Goal: Task Accomplishment & Management: Complete application form

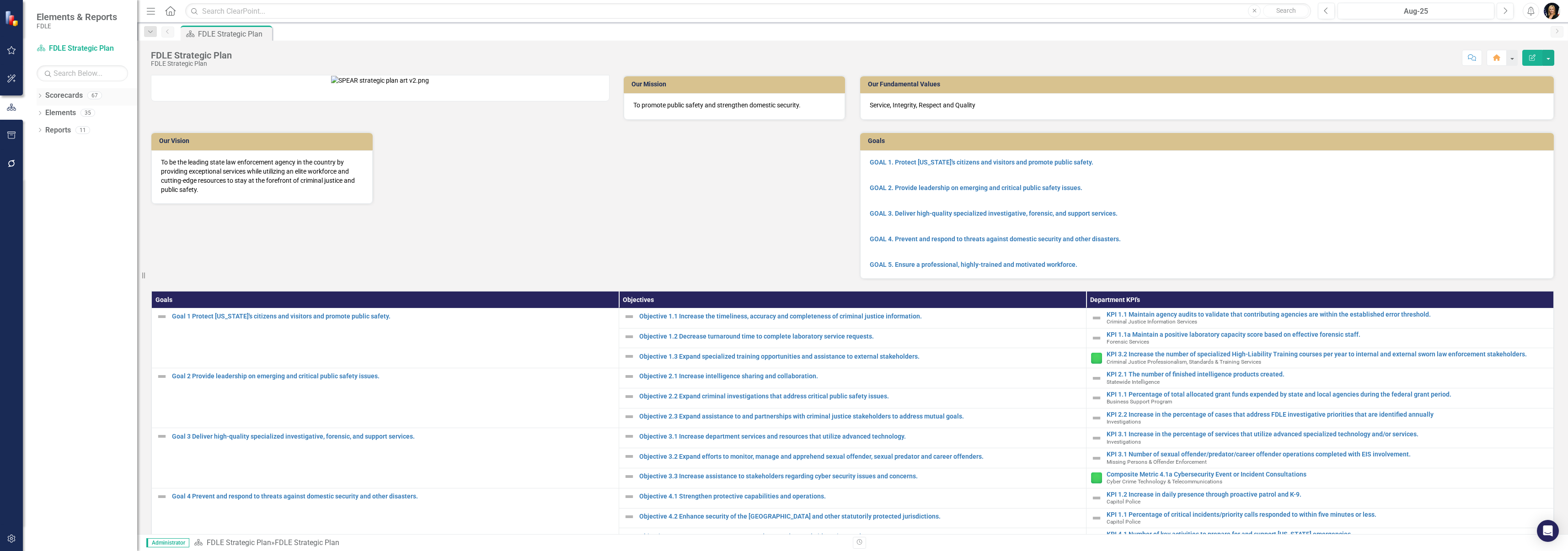
click at [42, 95] on icon "Dropdown" at bounding box center [40, 97] width 7 height 5
click at [47, 147] on icon "Dropdown" at bounding box center [44, 147] width 7 height 5
click at [53, 165] on icon "Dropdown" at bounding box center [54, 164] width 7 height 5
click at [65, 199] on icon "Dropdown" at bounding box center [63, 198] width 7 height 5
click at [82, 219] on link "Accountability" at bounding box center [108, 217] width 60 height 10
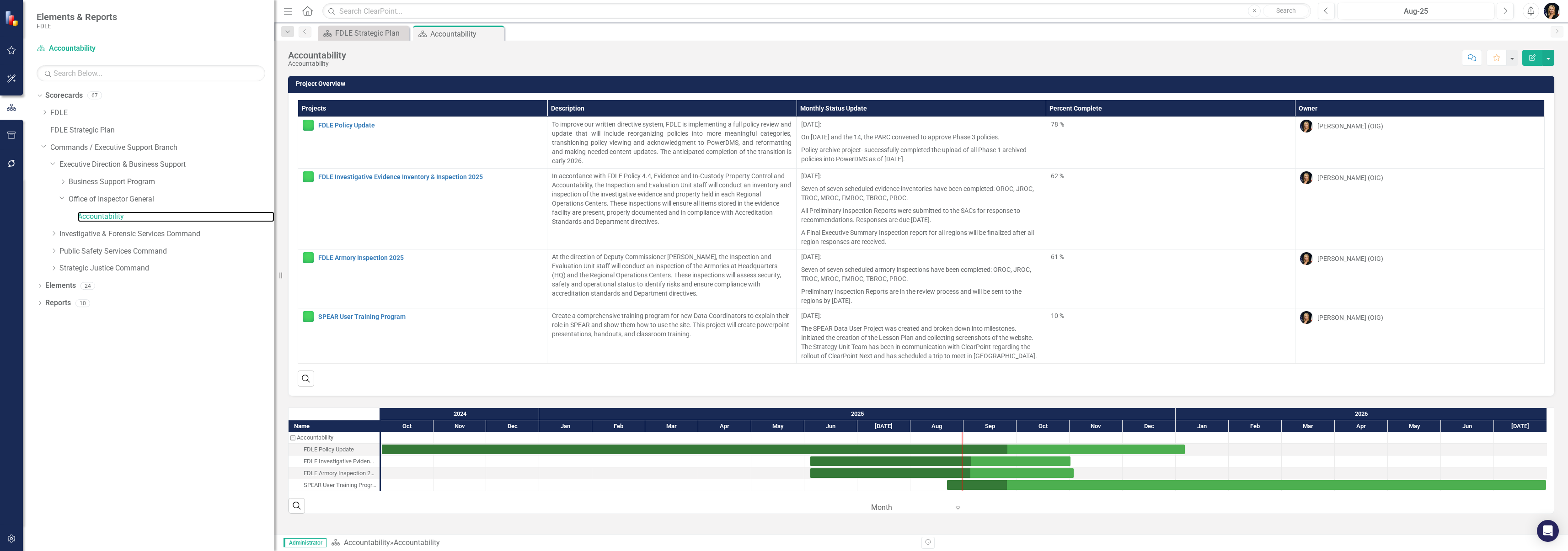
drag, startPoint x: 138, startPoint y: 368, endPoint x: 342, endPoint y: 406, distance: 207.5
click at [342, 406] on div "Elements & Reports FDLE Scorecard Accountability Search Dropdown Scorecards 67 …" at bounding box center [784, 276] width 1568 height 551
drag, startPoint x: 971, startPoint y: 463, endPoint x: 1008, endPoint y: 464, distance: 37.0
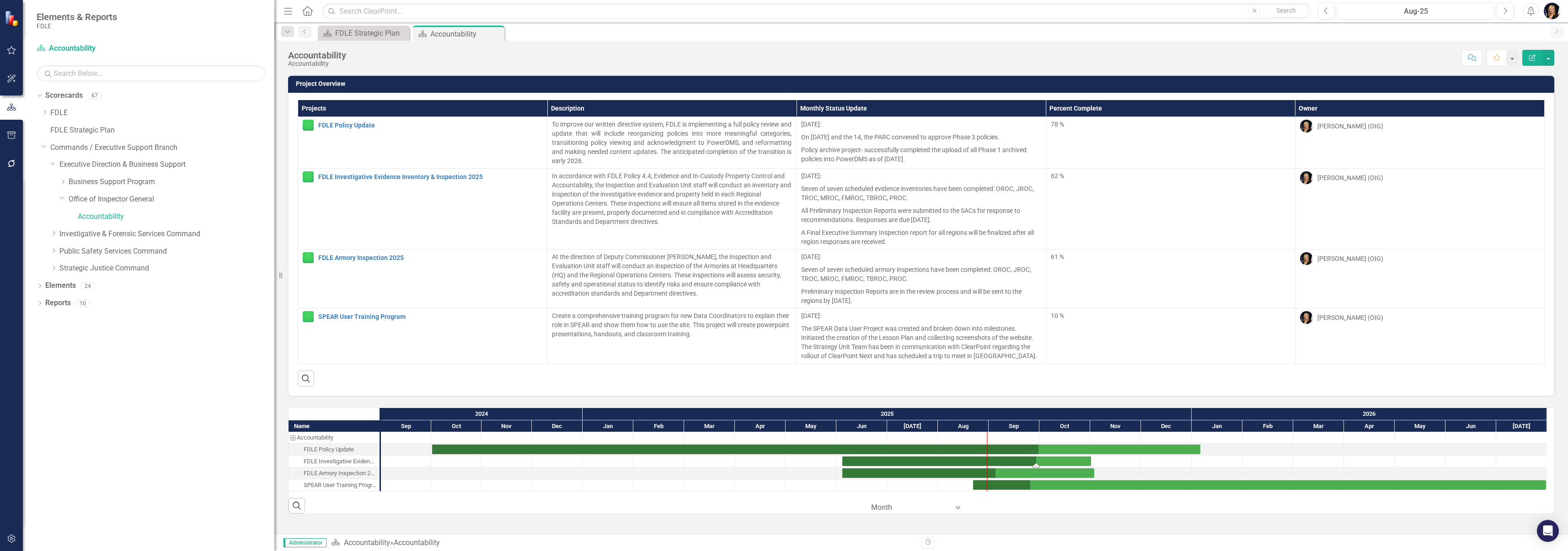
drag, startPoint x: 1029, startPoint y: 466, endPoint x: 1040, endPoint y: 466, distance: 11.0
drag, startPoint x: 996, startPoint y: 477, endPoint x: 1029, endPoint y: 476, distance: 33.0
drag, startPoint x: 1029, startPoint y: 488, endPoint x: 1035, endPoint y: 488, distance: 6.0
click at [845, 544] on div "Scorecard Accountability » Accountability" at bounding box center [623, 542] width 584 height 10
click at [622, 468] on div at bounding box center [599, 473] width 49 height 12
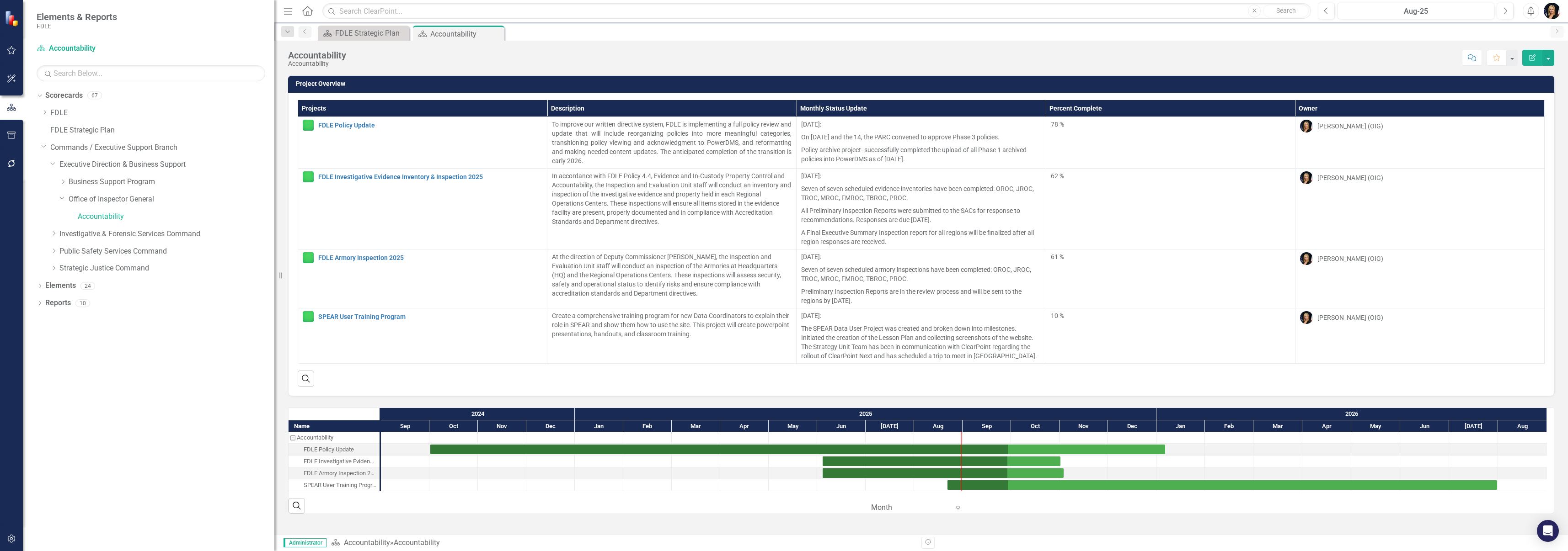
scroll to position [1, 0]
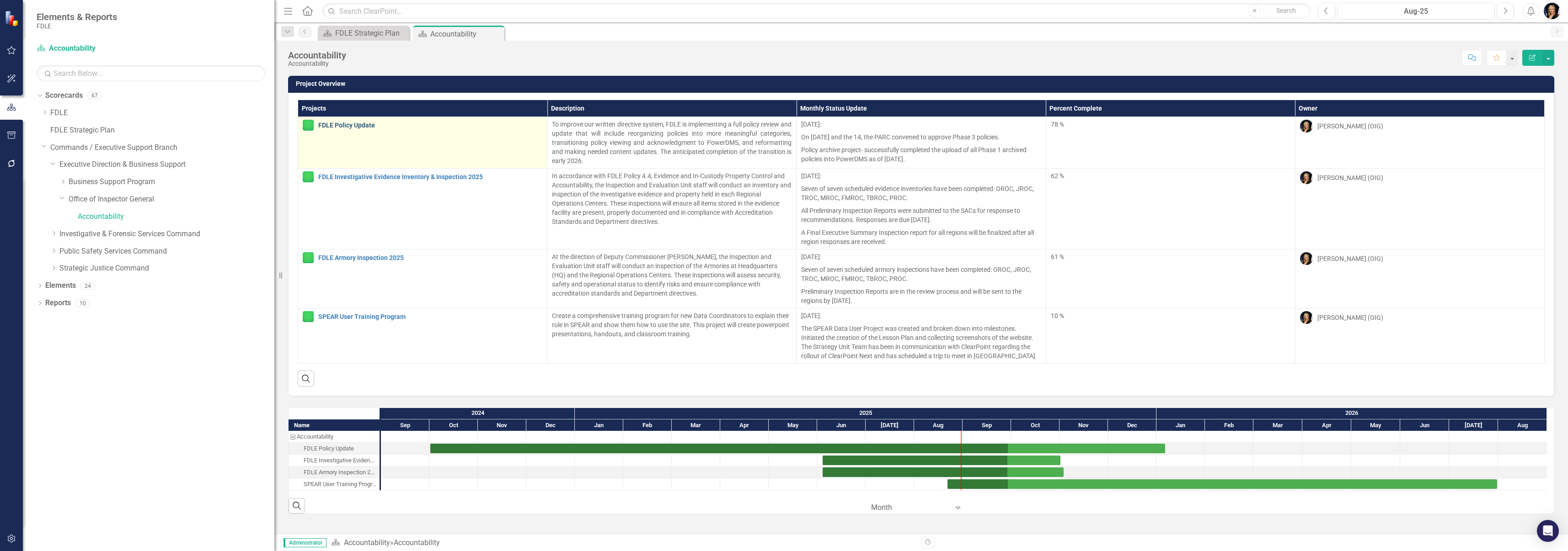
click at [337, 128] on link "FDLE Policy Update" at bounding box center [430, 125] width 224 height 7
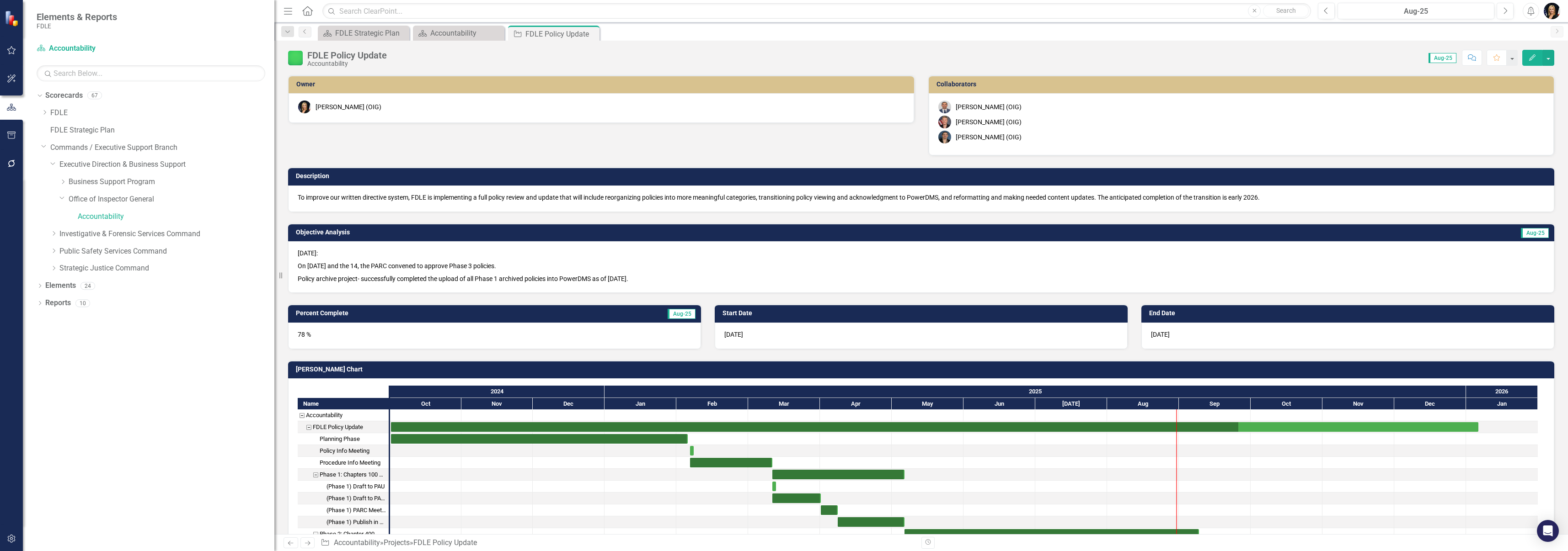
checkbox input "true"
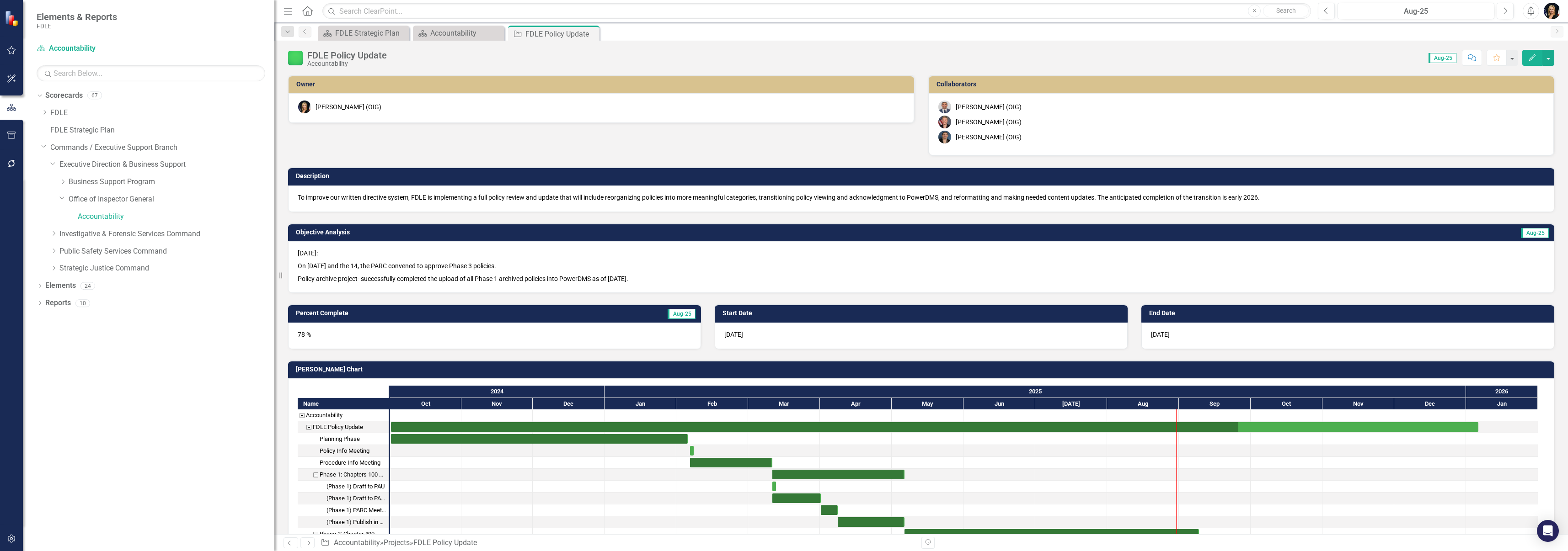
checkbox input "true"
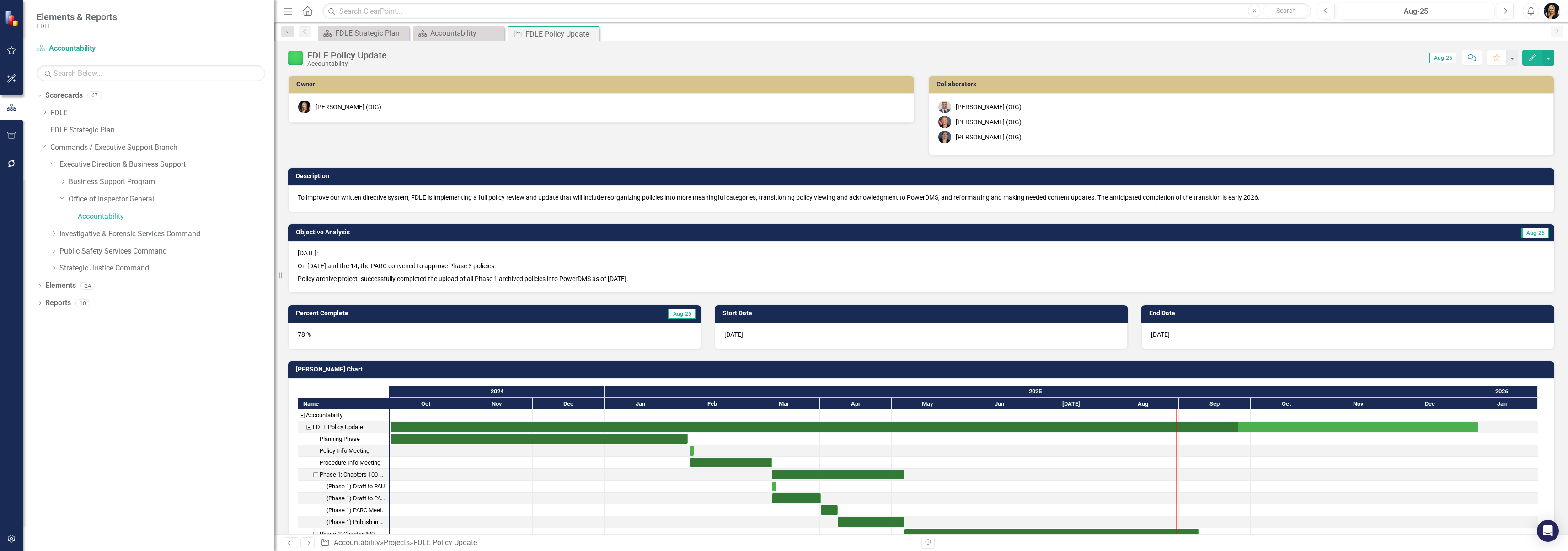
checkbox input "true"
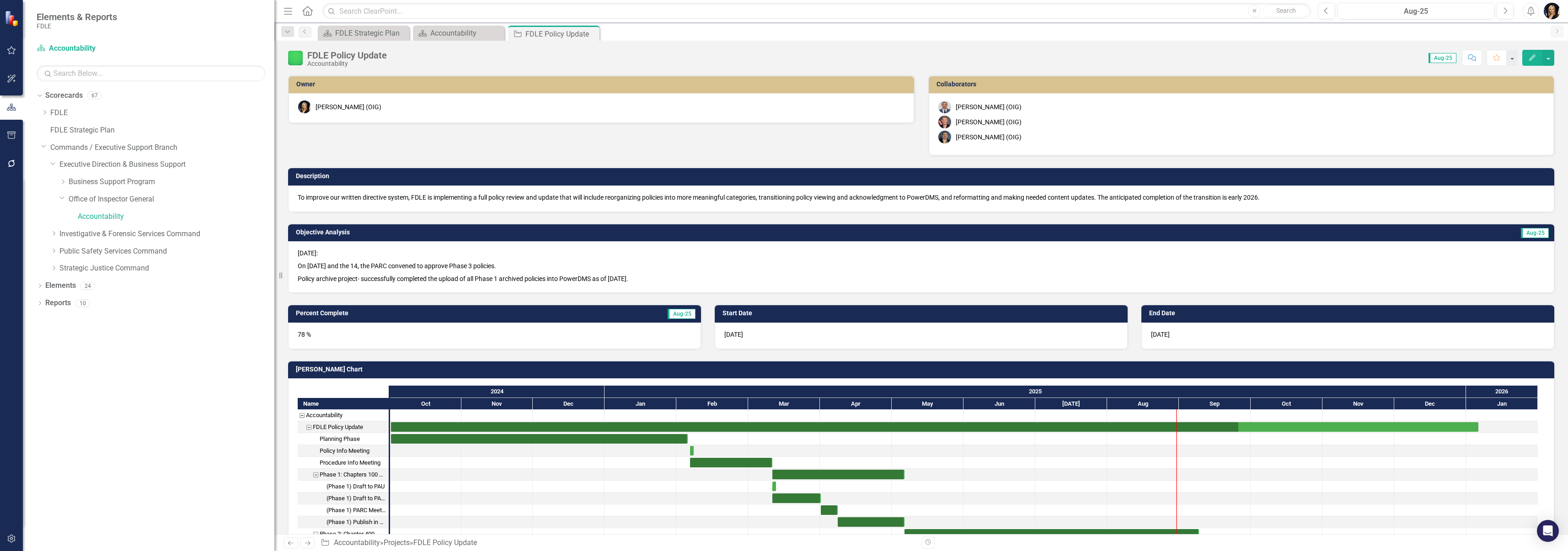
checkbox input "true"
click at [458, 36] on div "Accountability" at bounding box center [460, 33] width 60 height 12
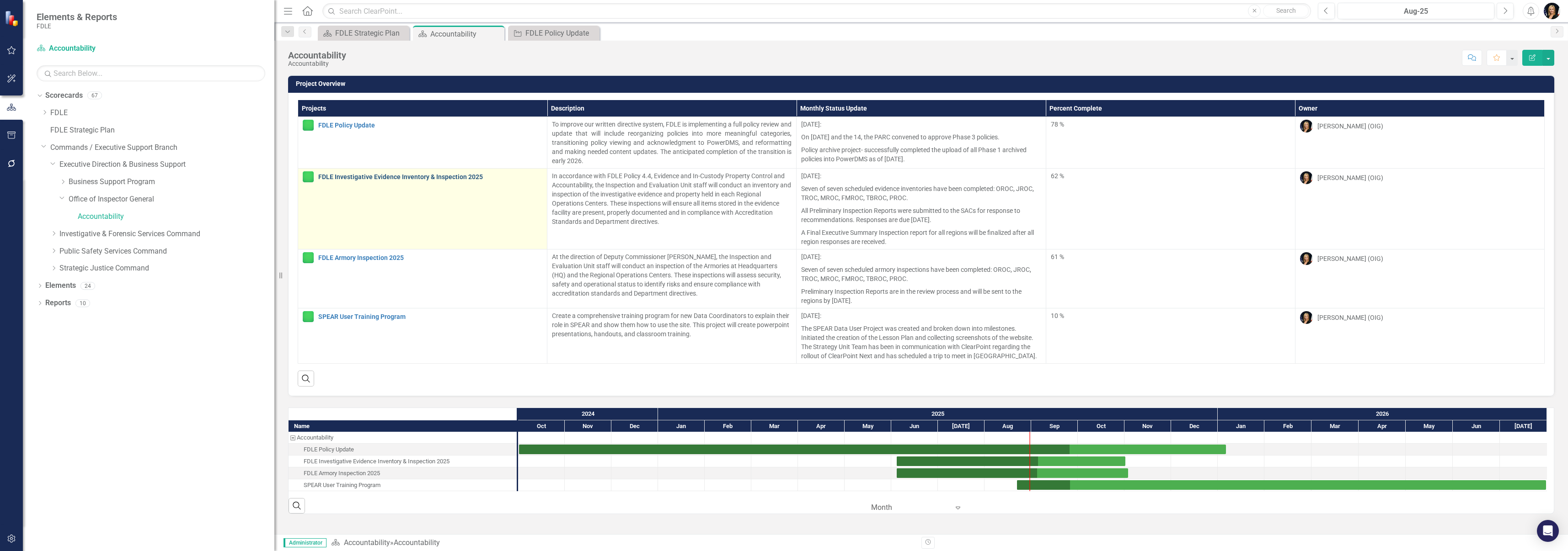
click at [383, 178] on link "FDLE Investigative Evidence Inventory & Inspection 2025" at bounding box center [430, 176] width 224 height 7
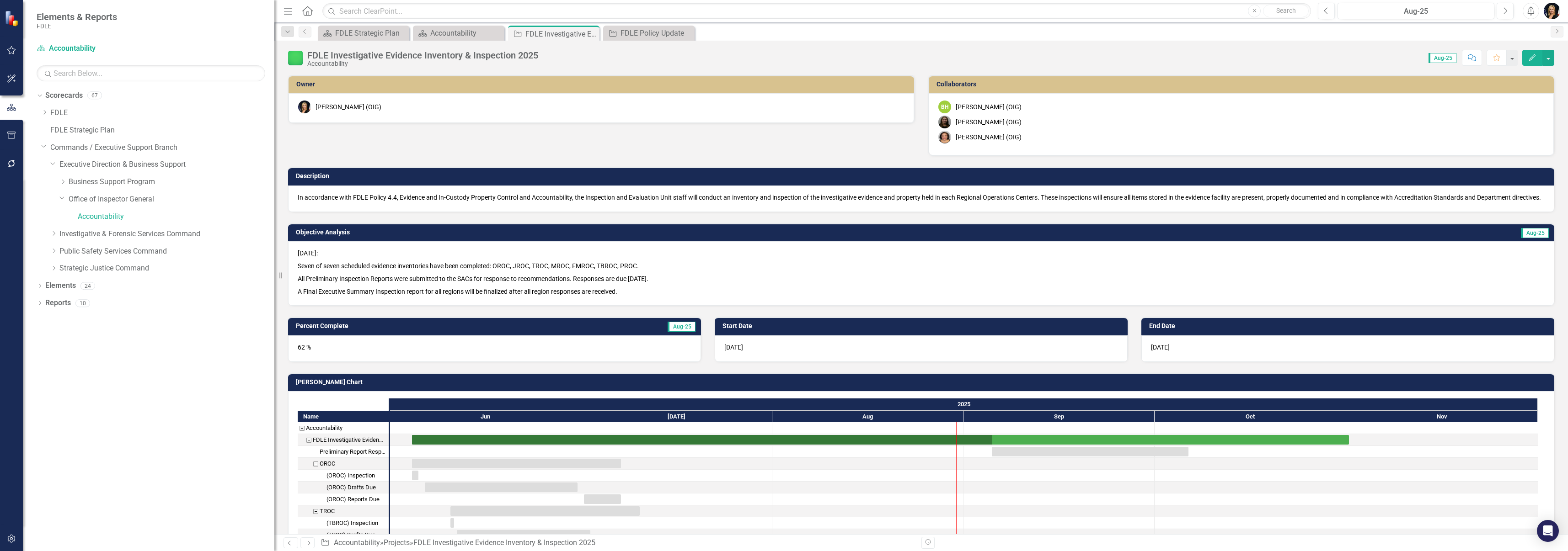
checkbox input "true"
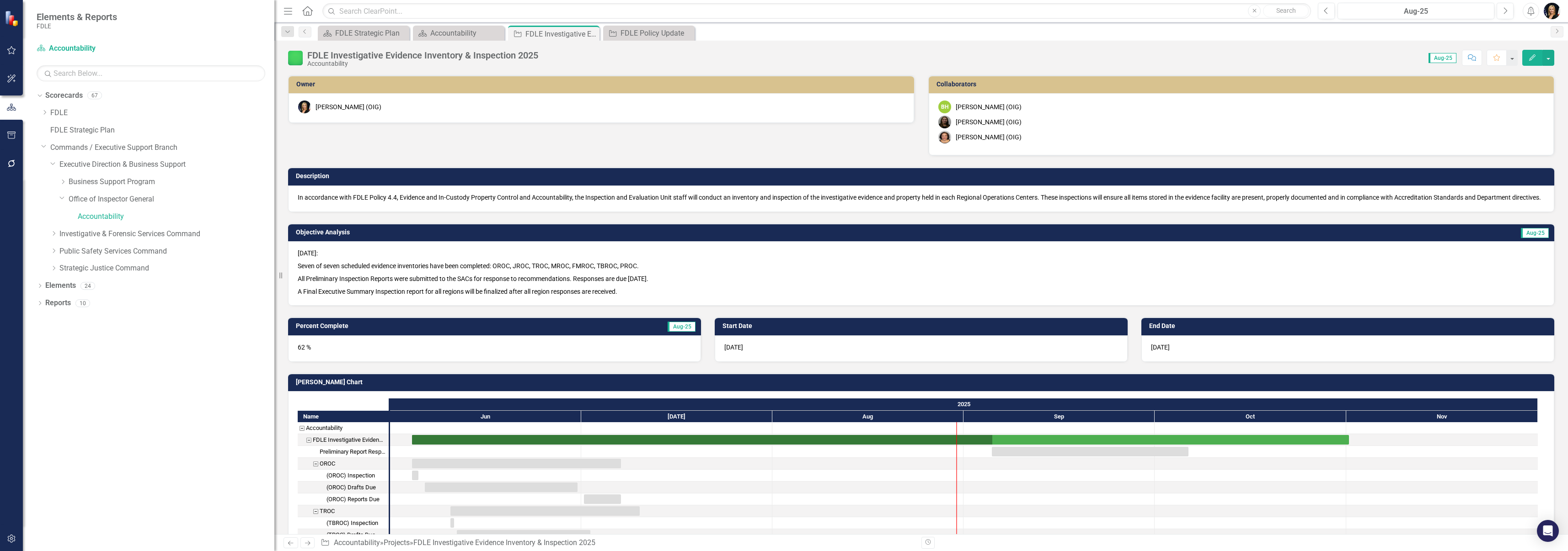
checkbox input "true"
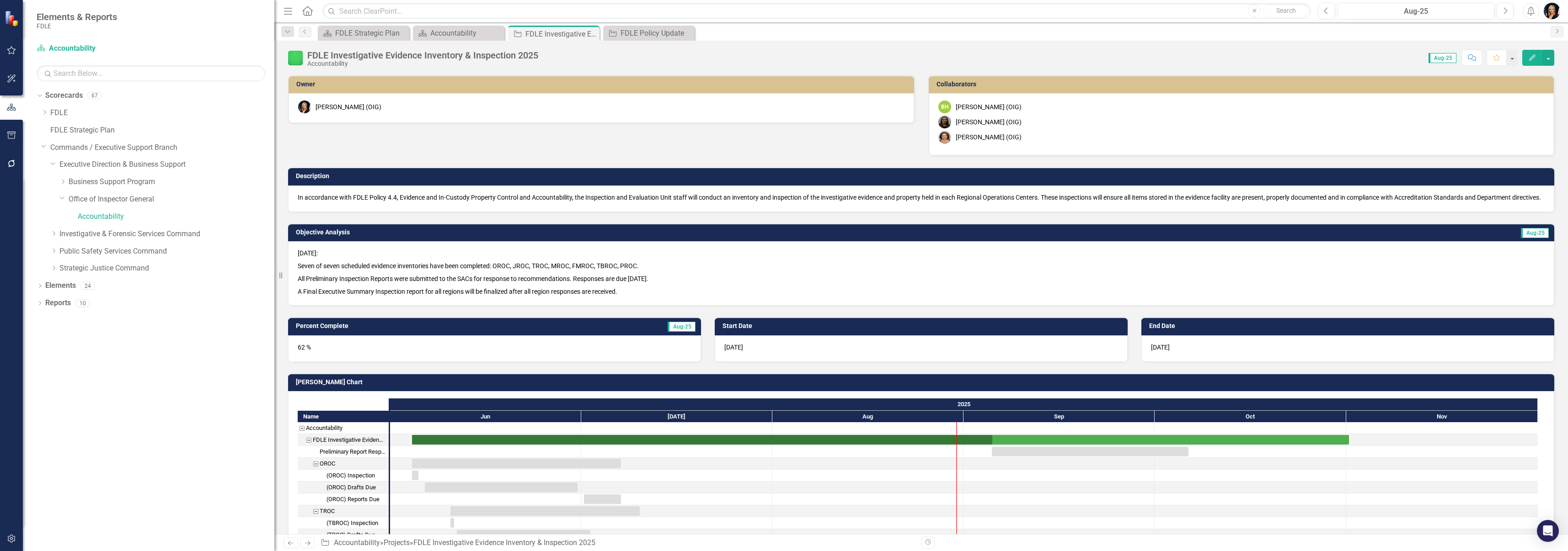
checkbox input "true"
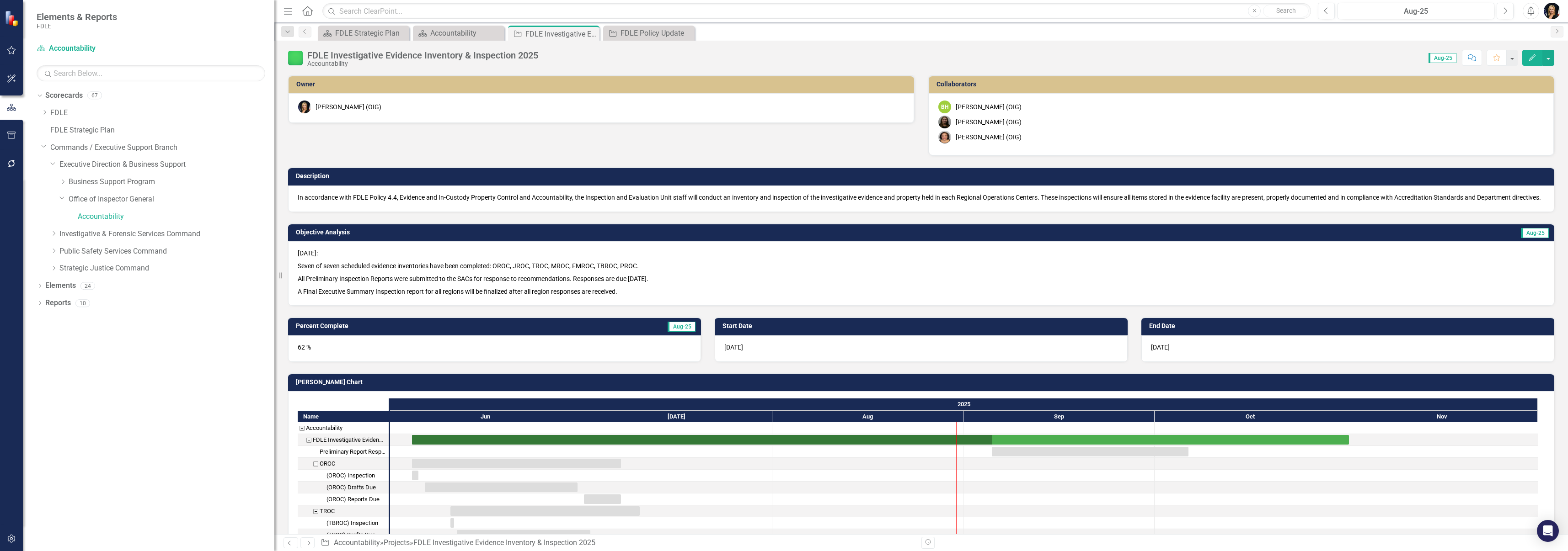
checkbox input "true"
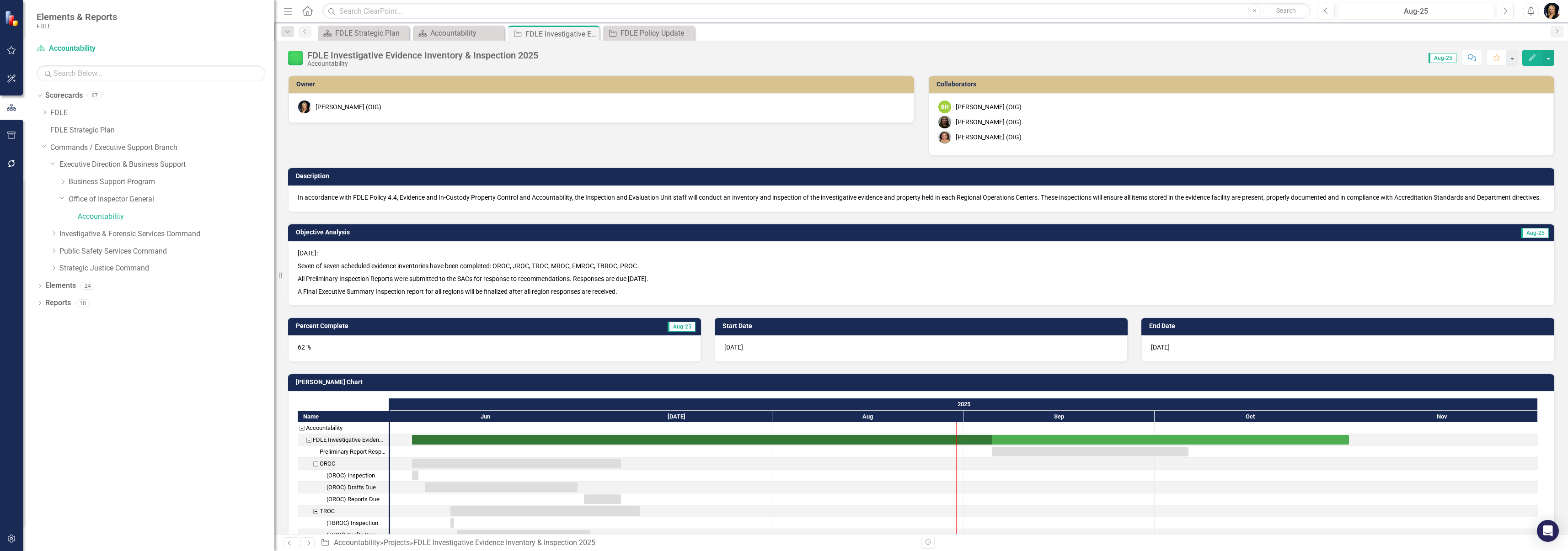
checkbox input "true"
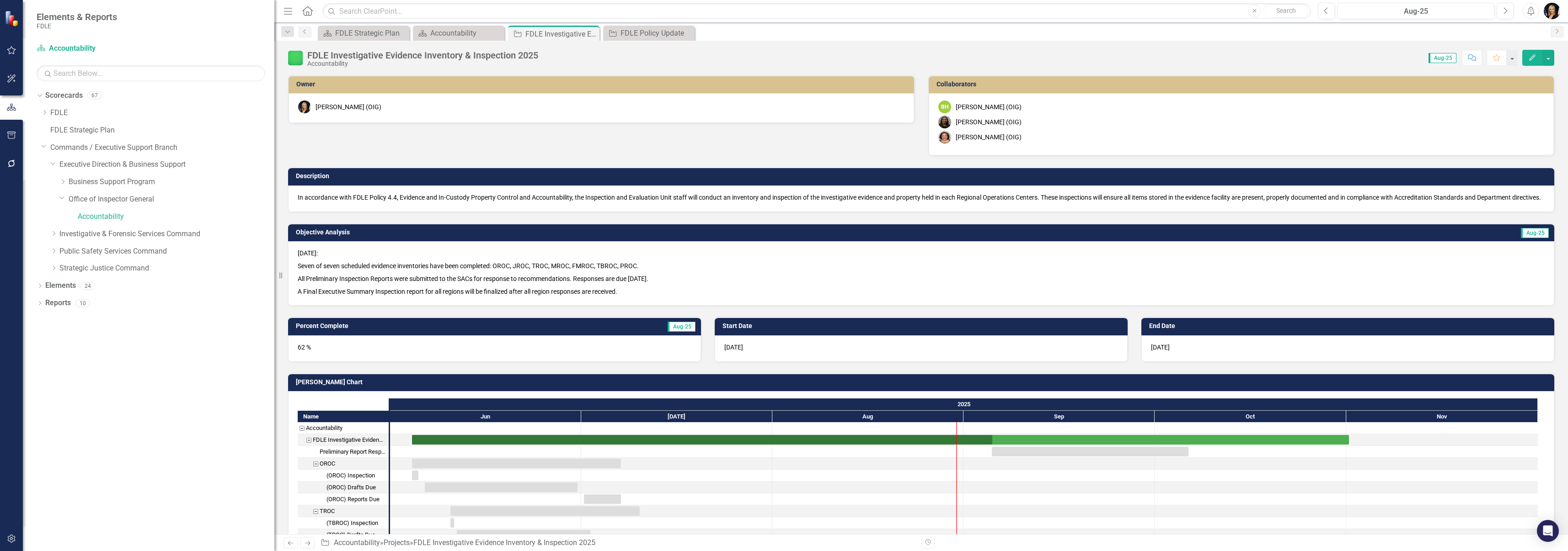
checkbox input "true"
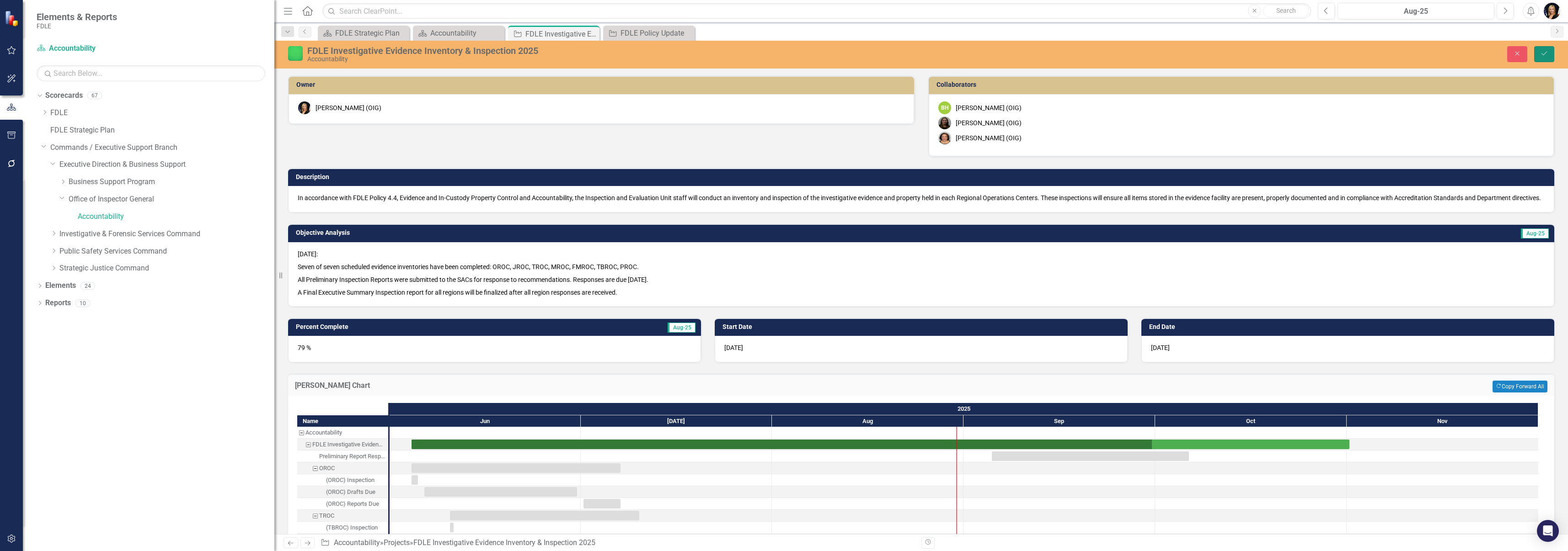
click at [1543, 57] on icon "Save" at bounding box center [1544, 54] width 9 height 7
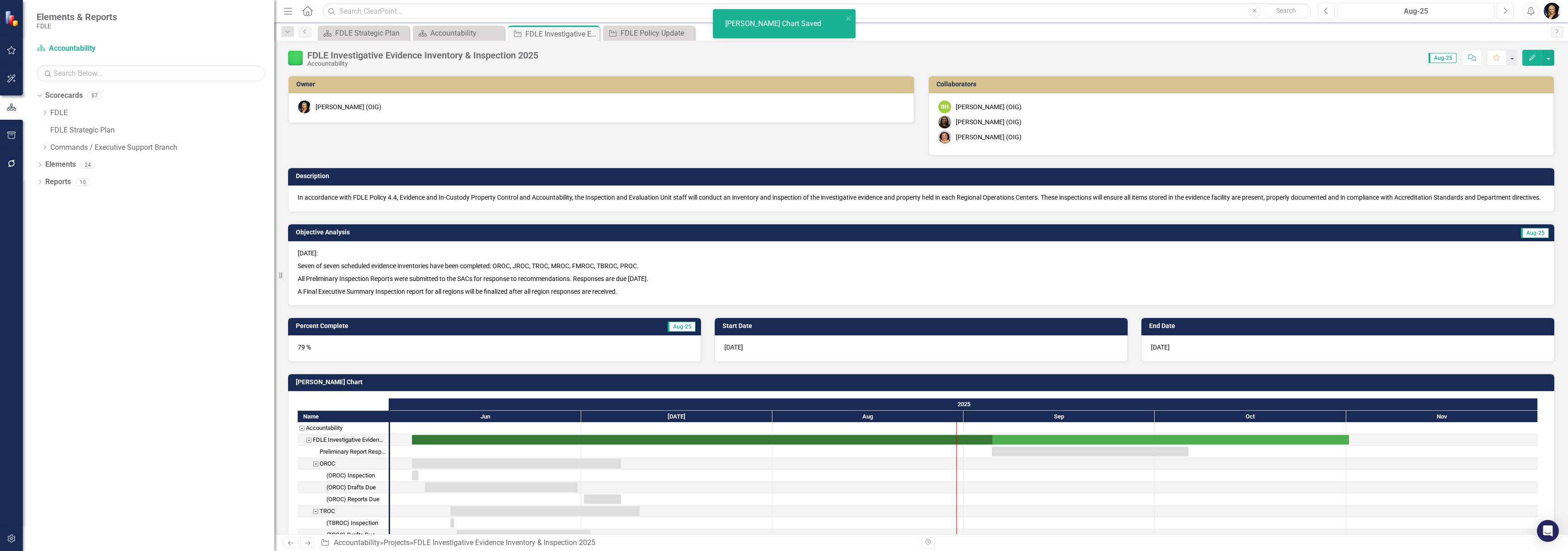
checkbox input "false"
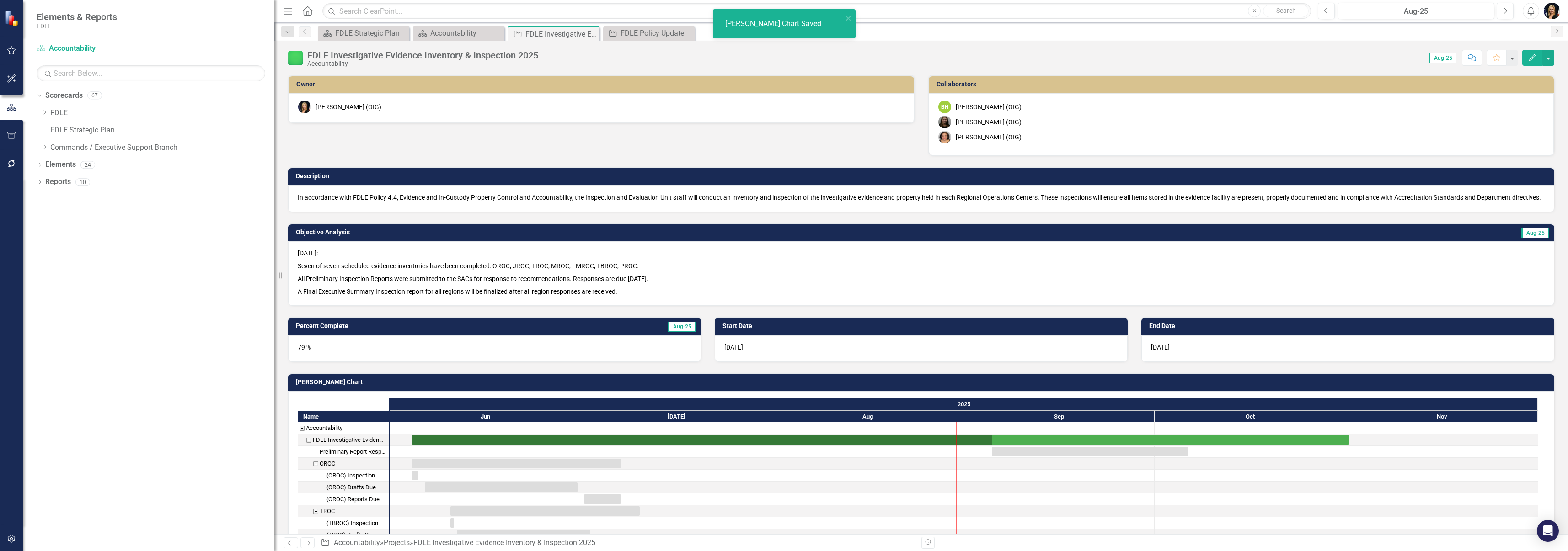
checkbox input "false"
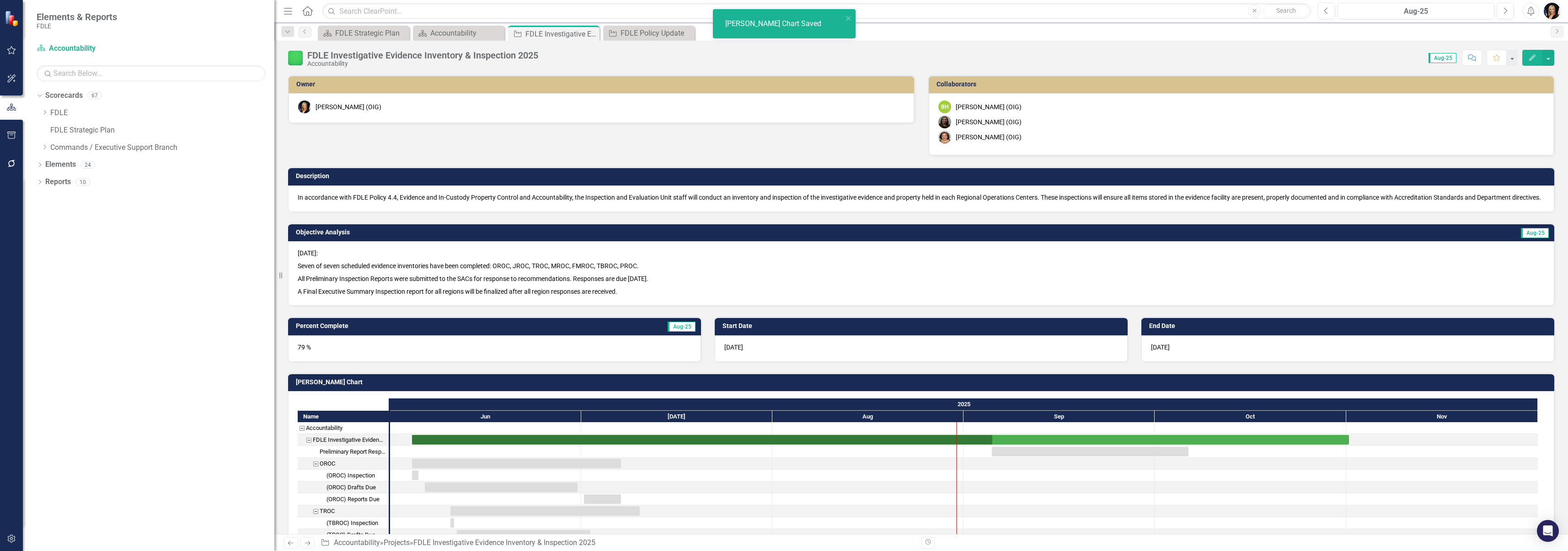
checkbox input "false"
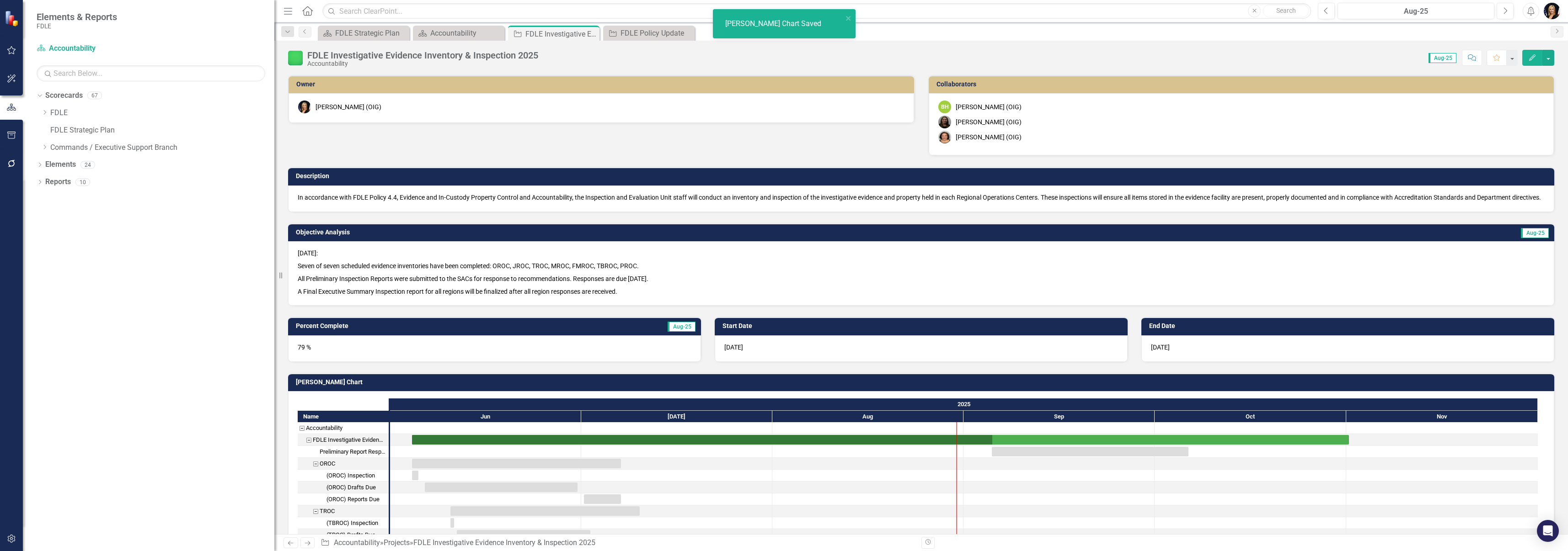
checkbox input "false"
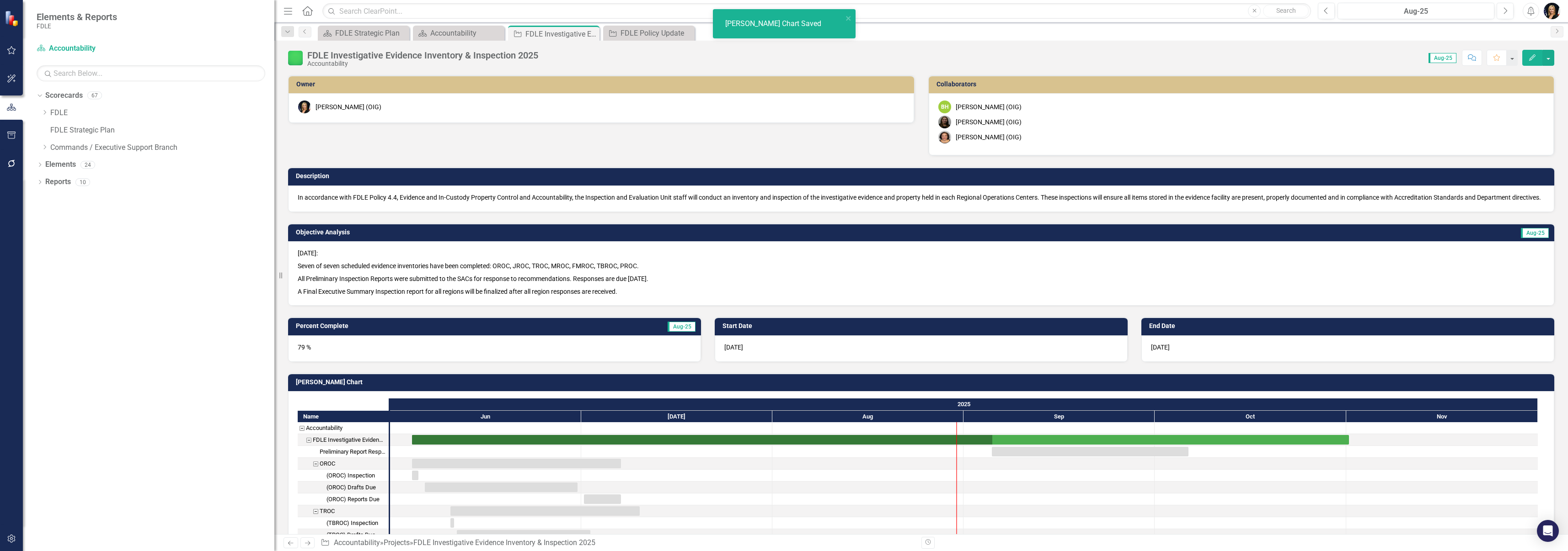
checkbox input "false"
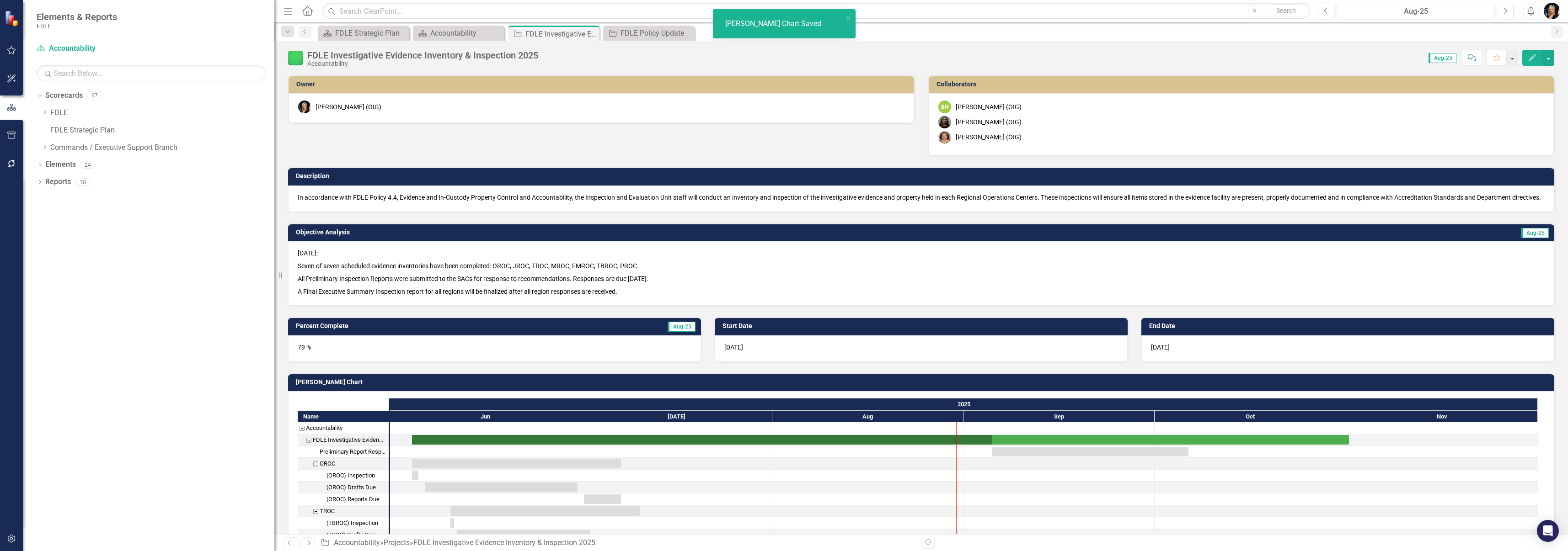
checkbox input "false"
checkbox input "true"
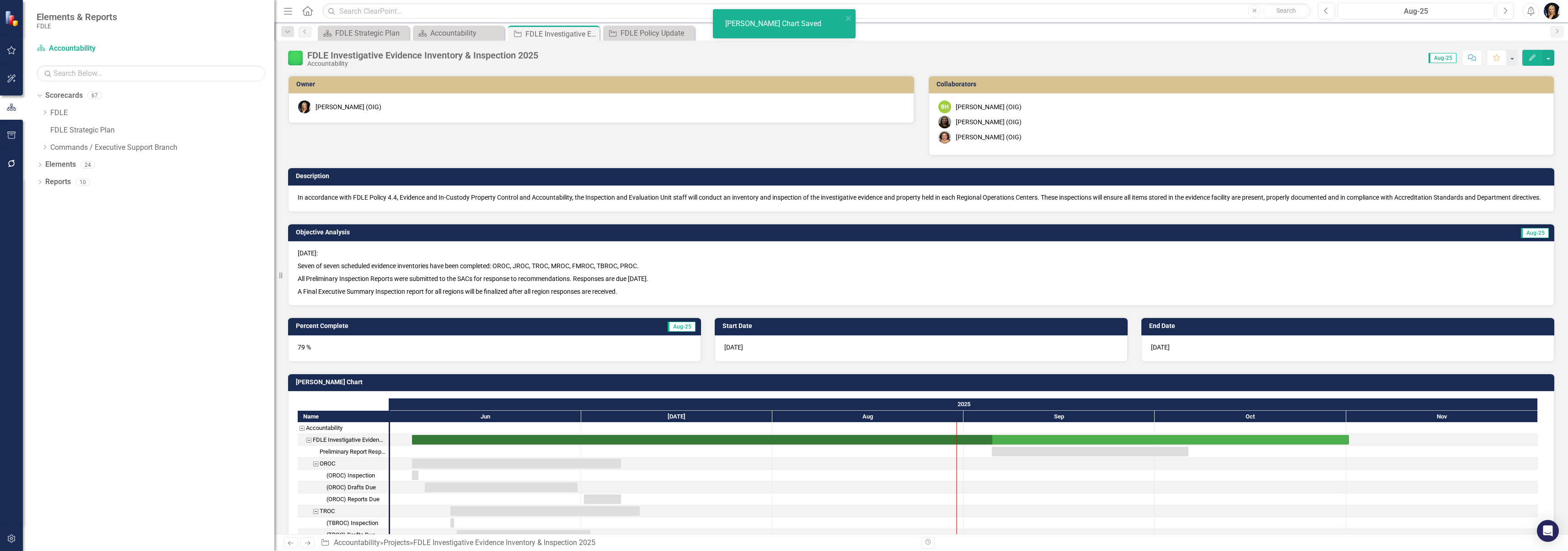
checkbox input "true"
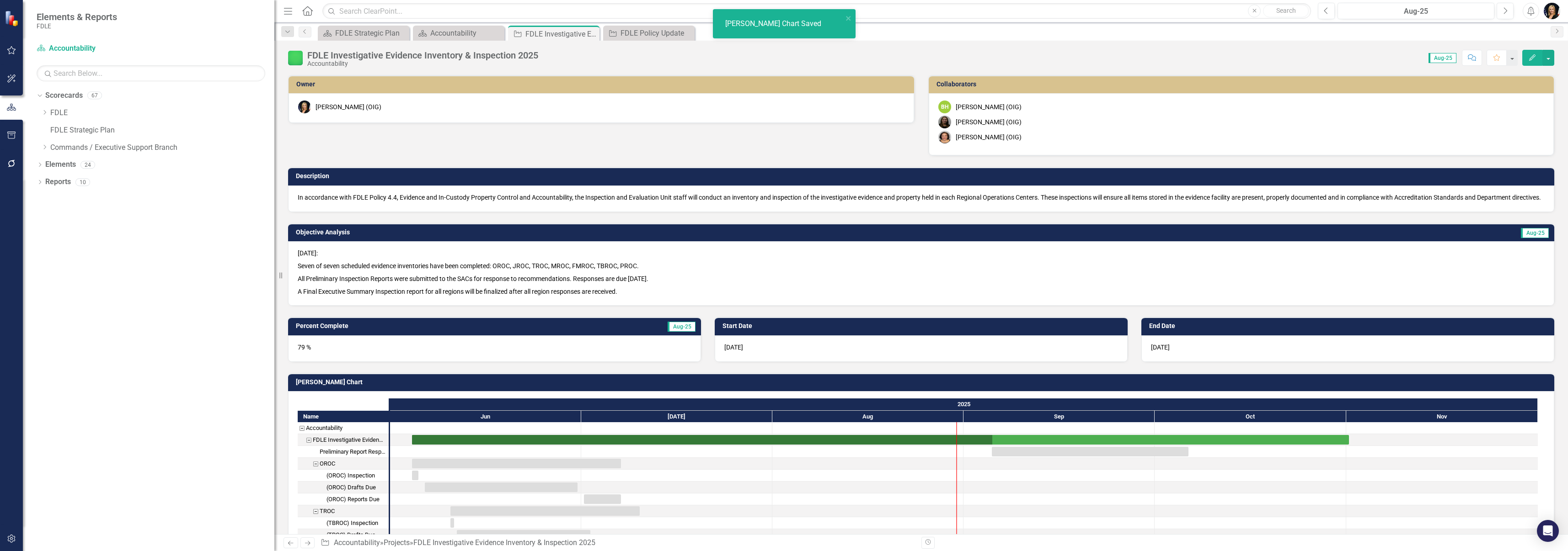
checkbox input "true"
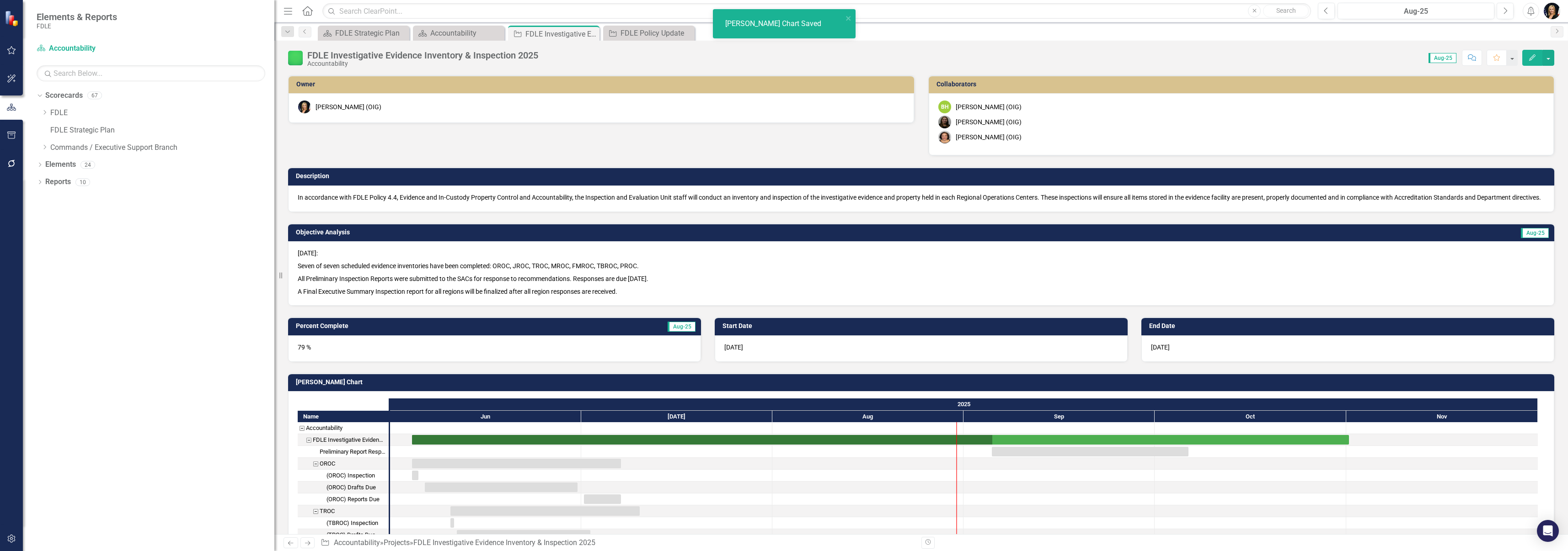
checkbox input "true"
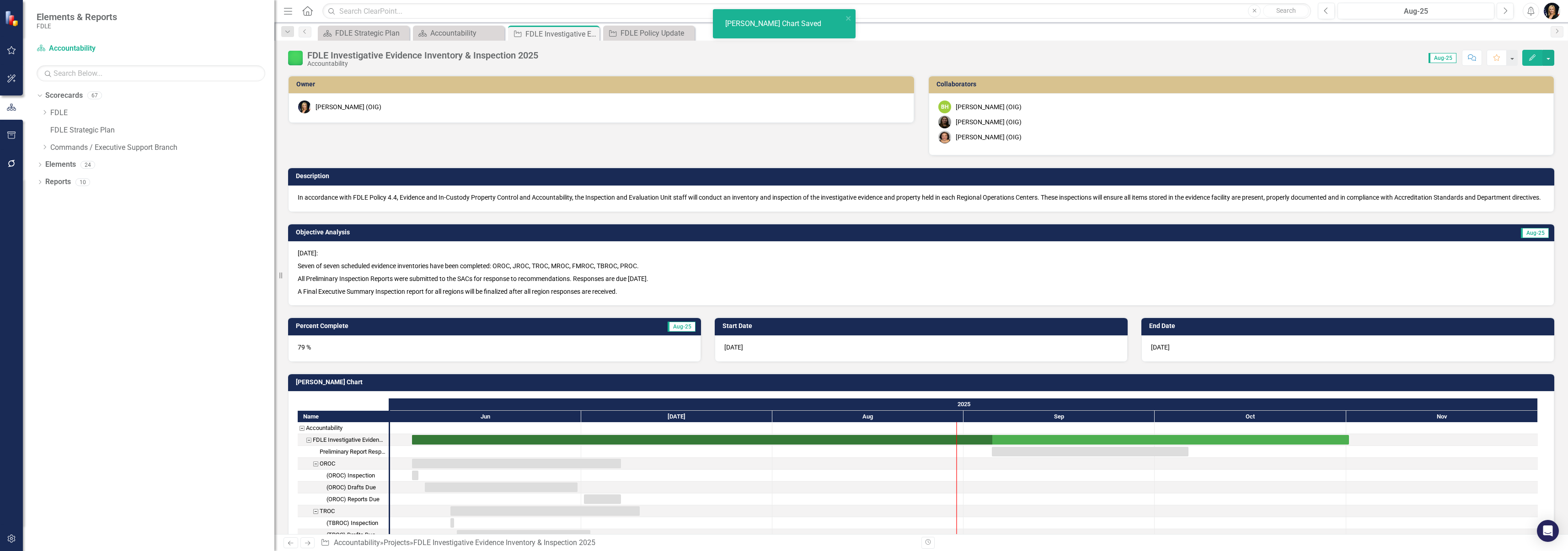
checkbox input "true"
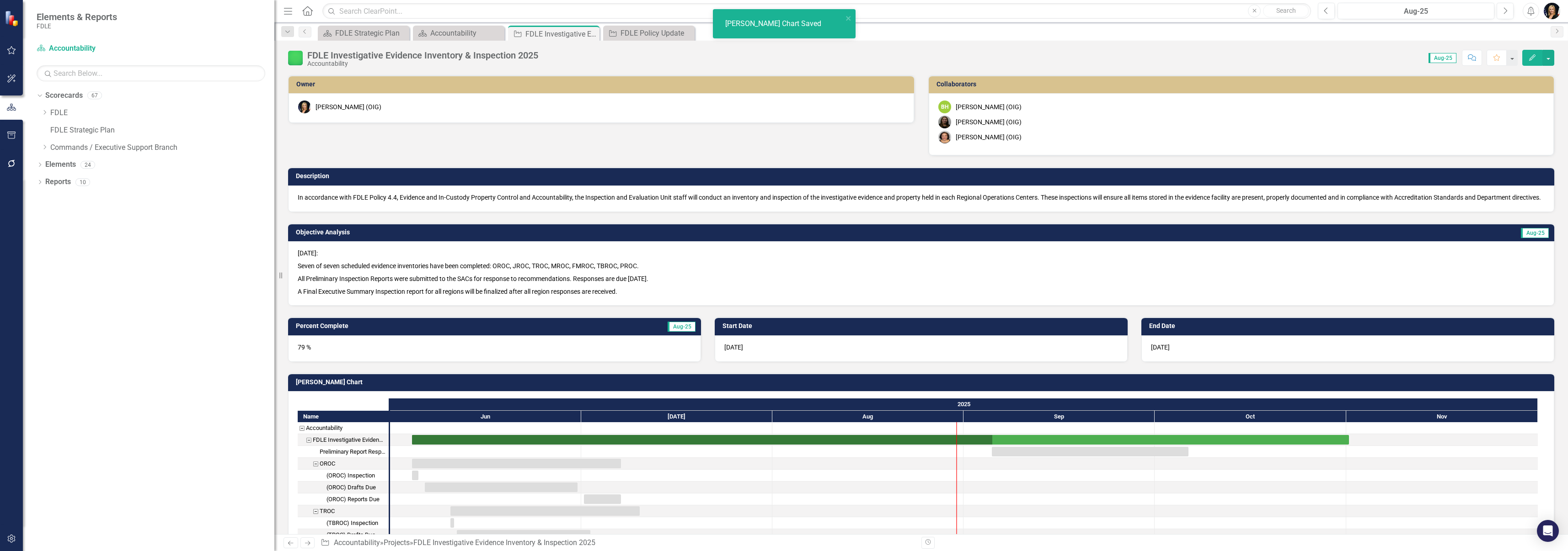
checkbox input "true"
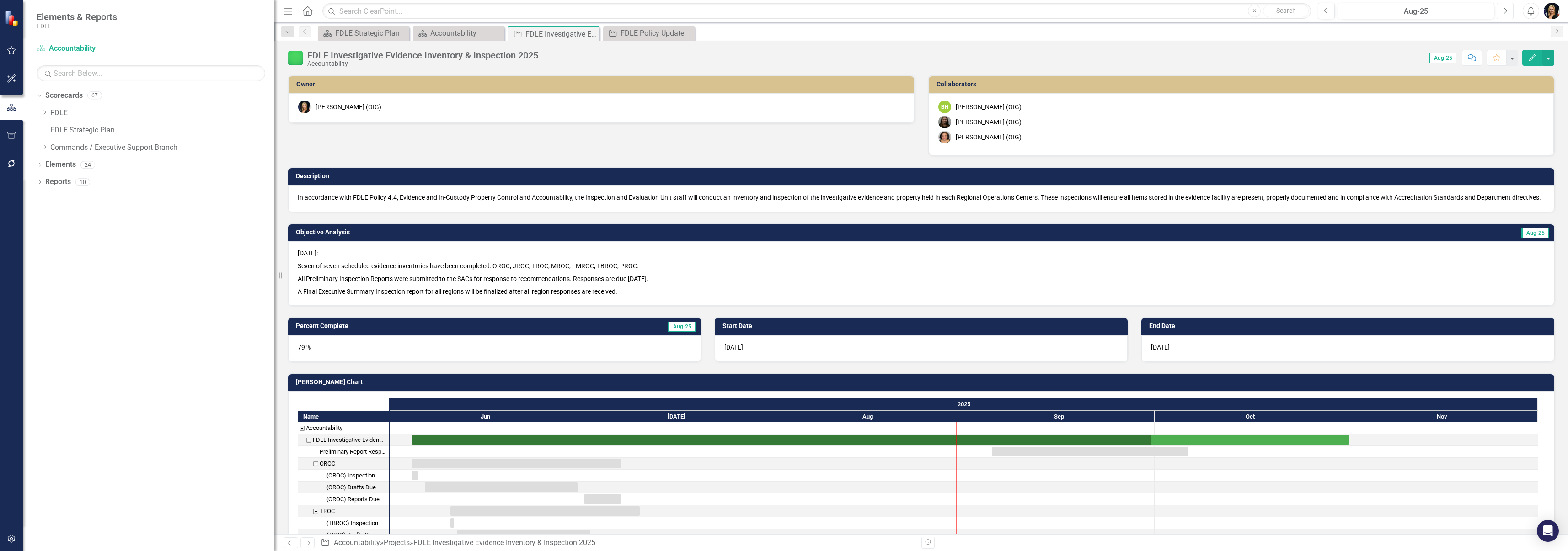
click at [1503, 15] on button "Next" at bounding box center [1505, 11] width 17 height 16
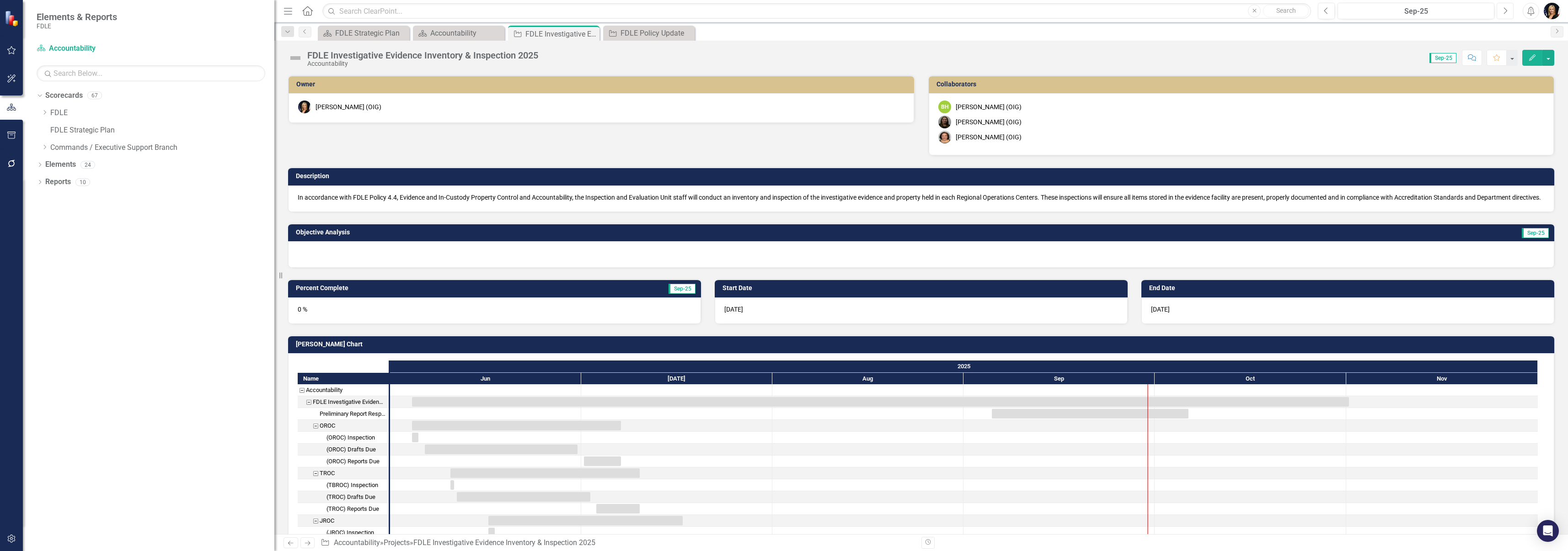
checkbox input "true"
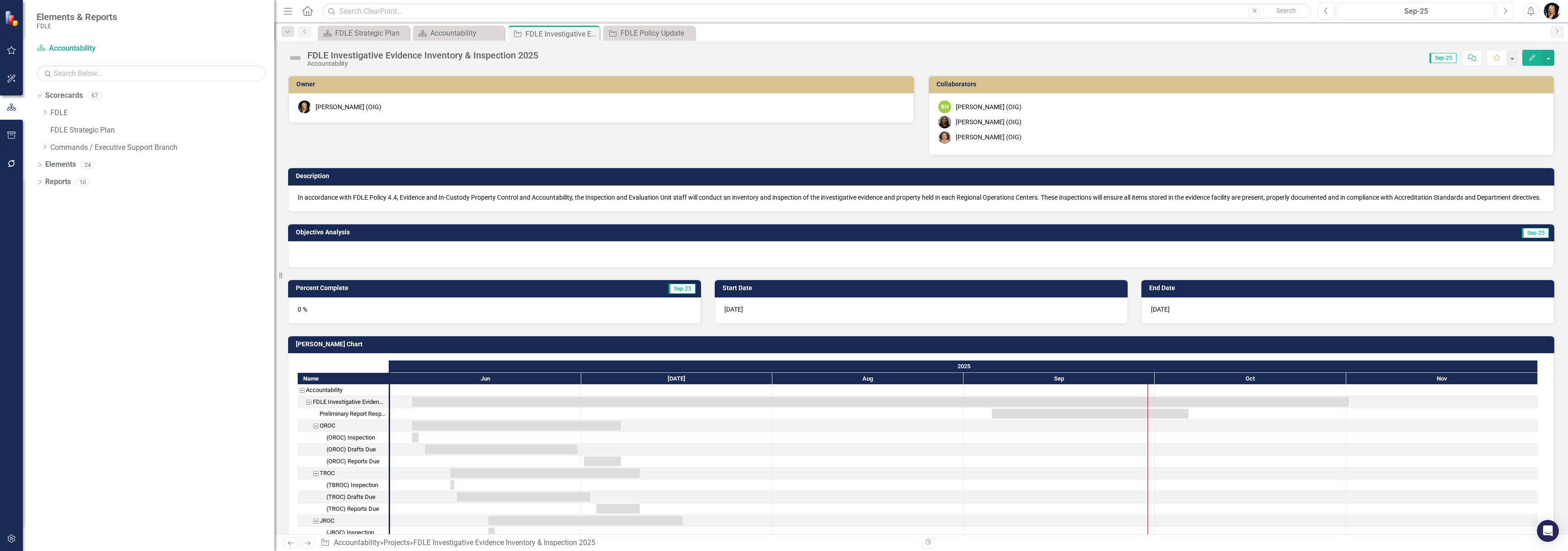
checkbox input "true"
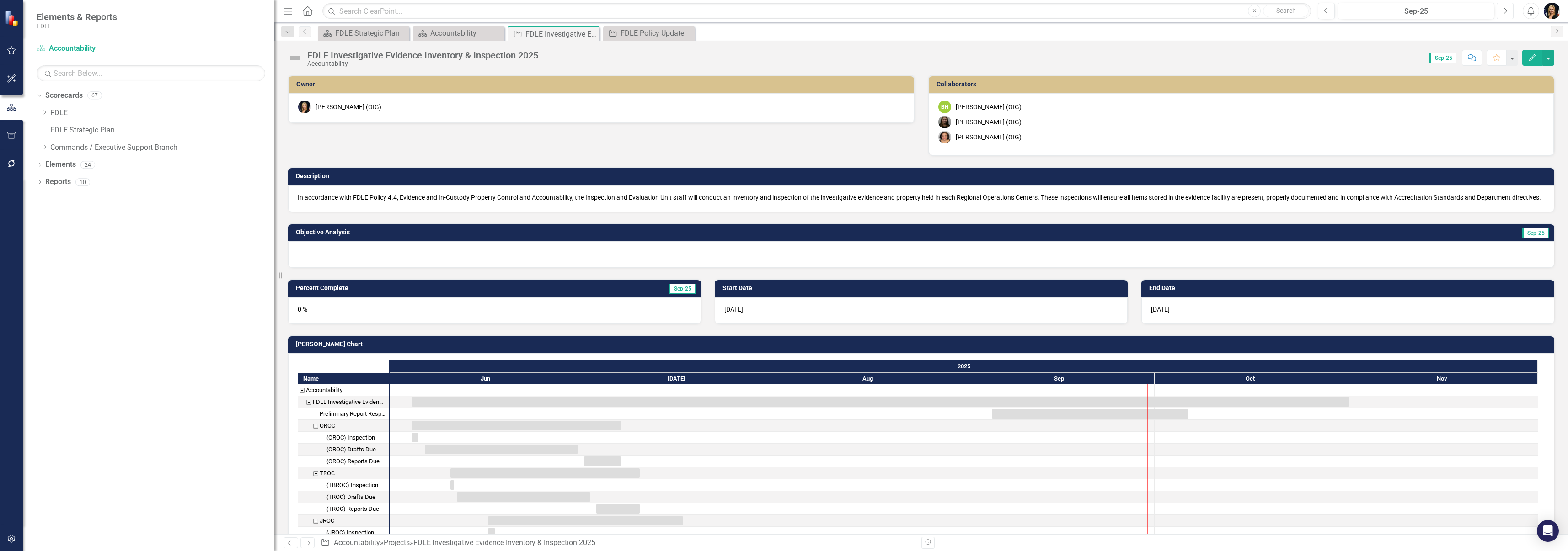
checkbox input "true"
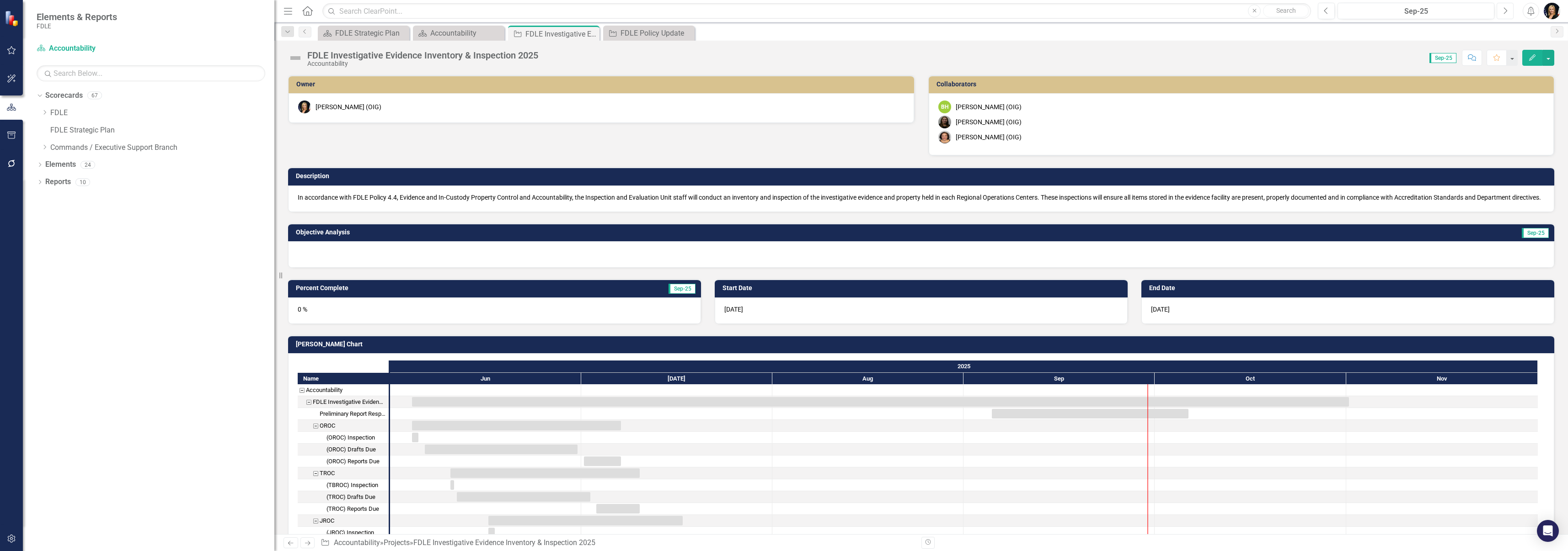
checkbox input "true"
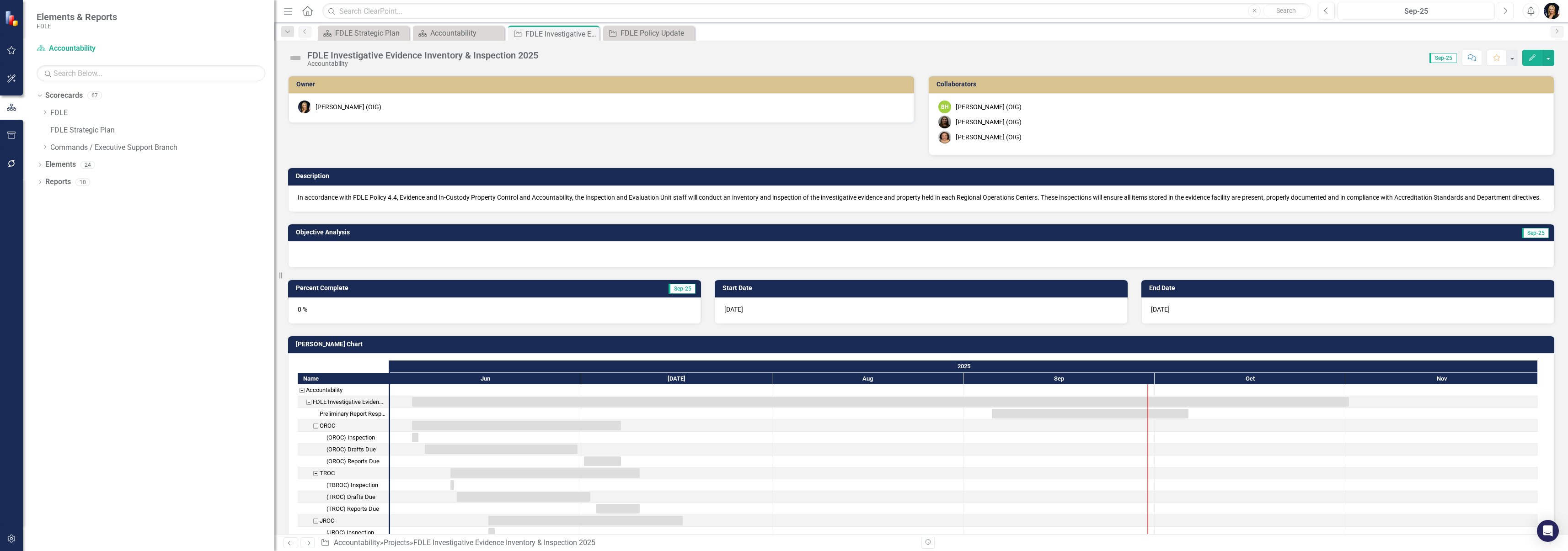
checkbox input "true"
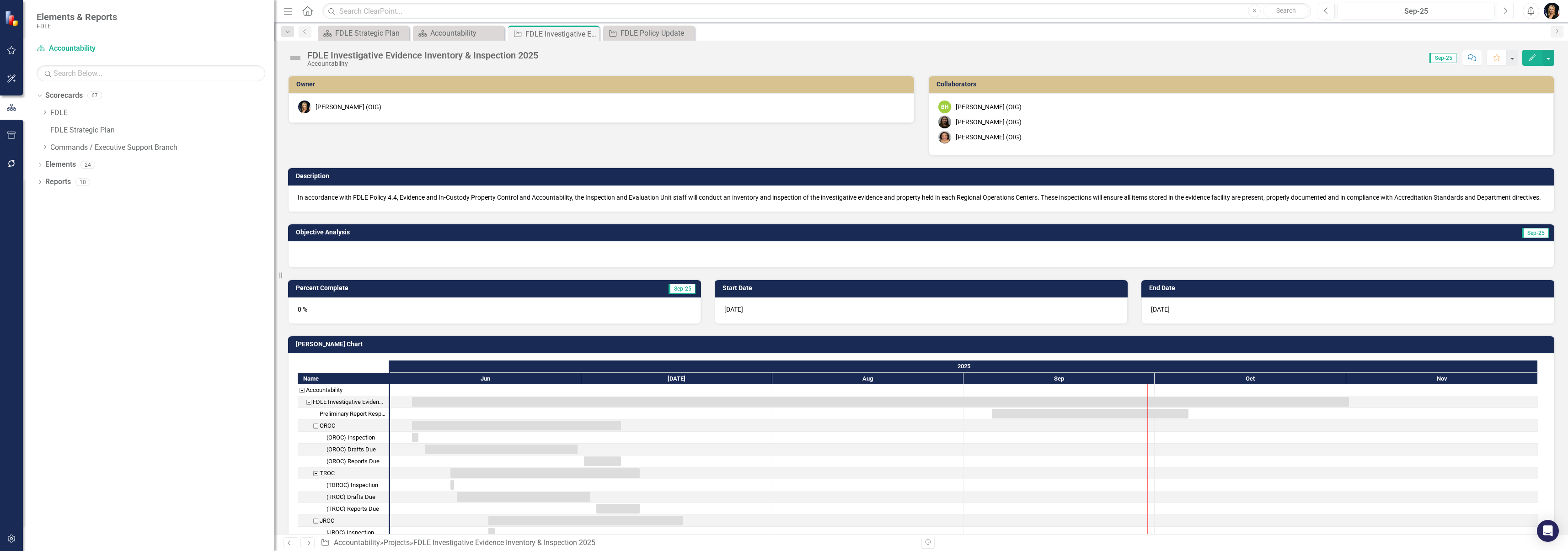
checkbox input "true"
click at [1326, 13] on icon "Previous" at bounding box center [1326, 11] width 5 height 9
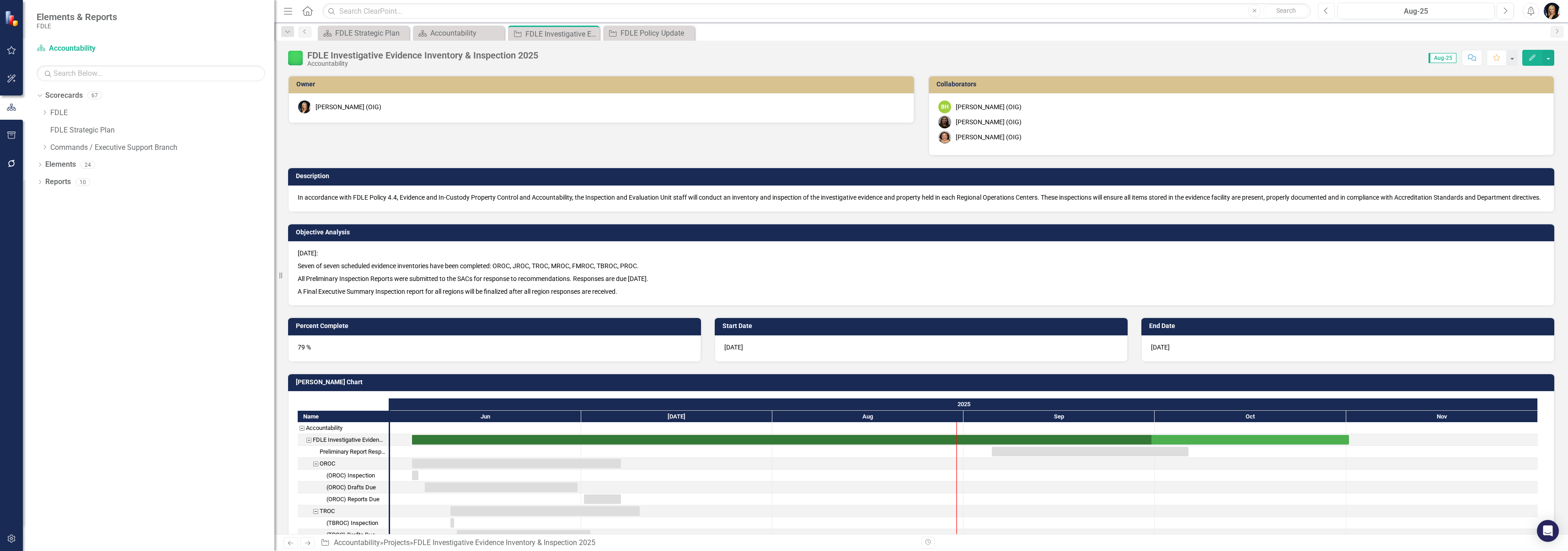
checkbox input "true"
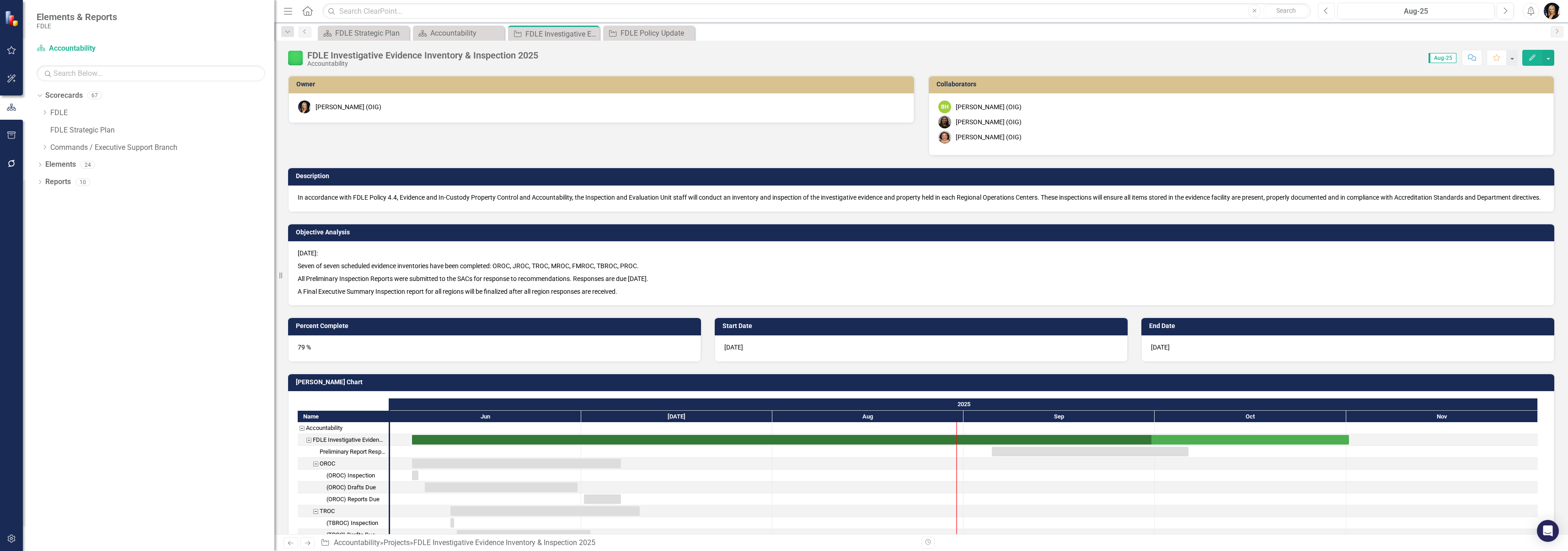
checkbox input "true"
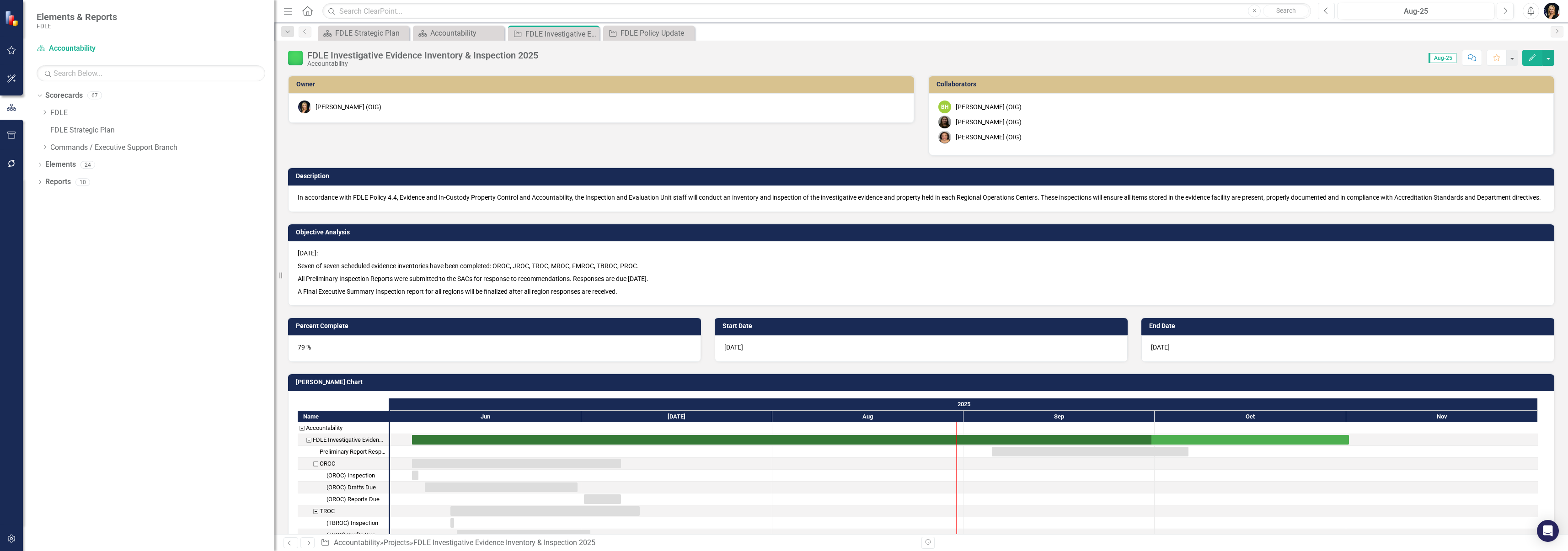
checkbox input "true"
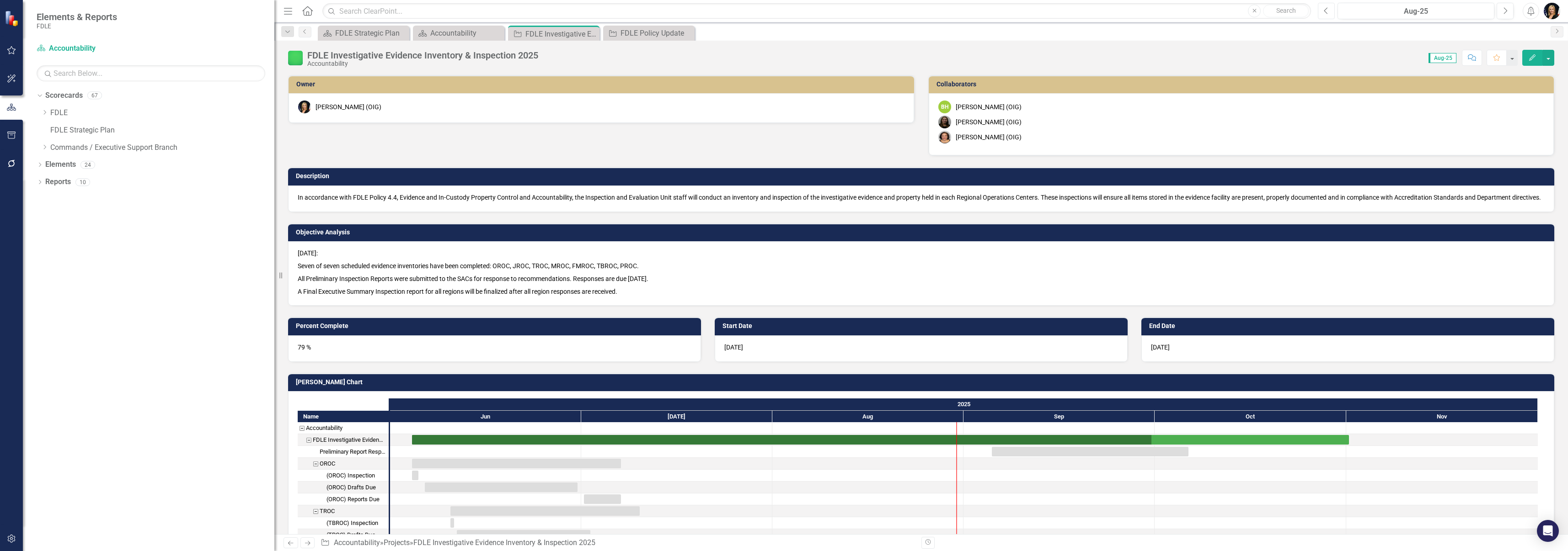
checkbox input "true"
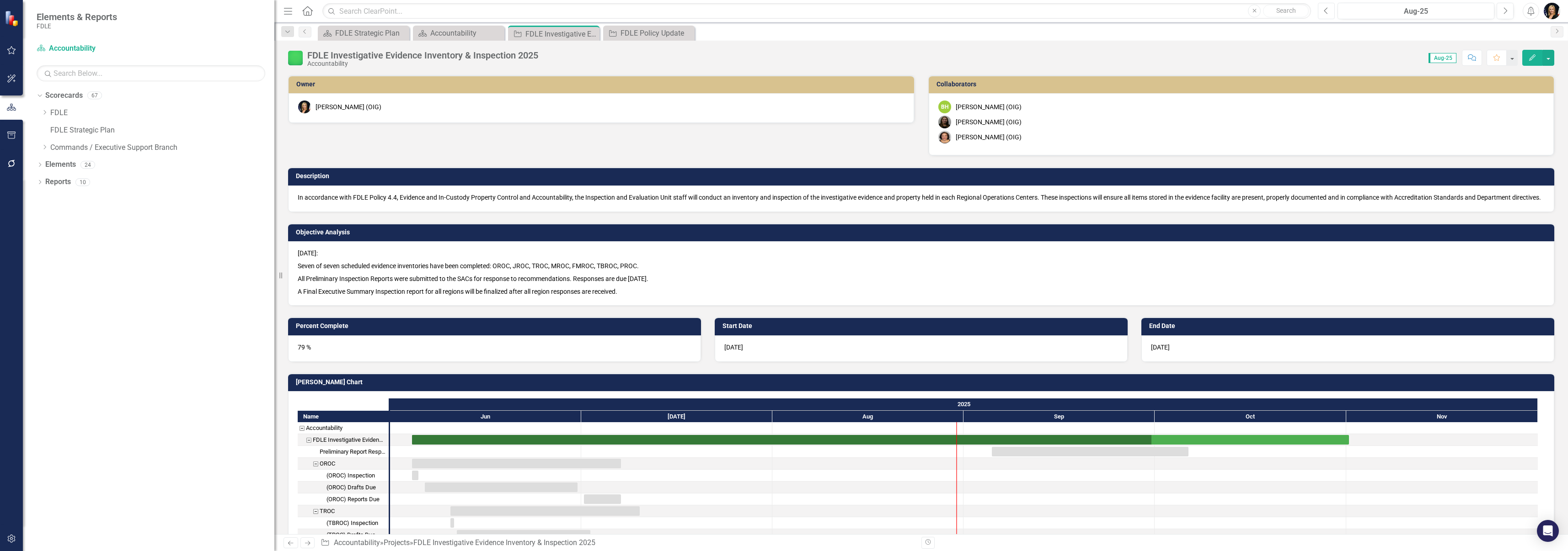
checkbox input "true"
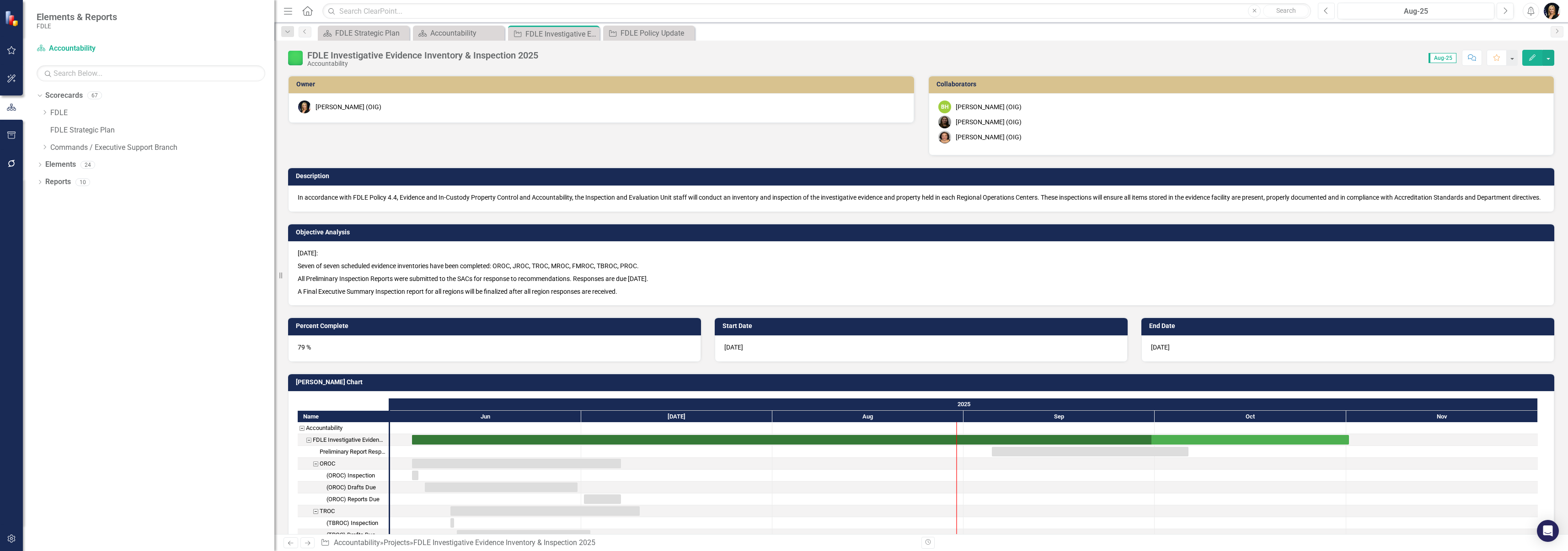
checkbox input "true"
